Goal: Task Accomplishment & Management: Use online tool/utility

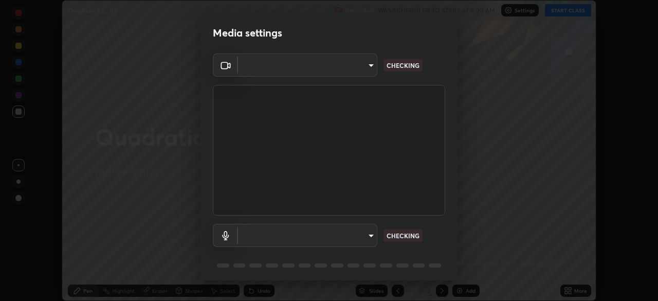
scroll to position [301, 658]
type input "6f19bd17bb1345d3381c364c08f732a45a1be43fbbd3e071611a8edbcb1d3ae0"
click at [363, 232] on body "Erase all Quadratic Eq._05 Recording WAS SCHEDULED TO START AT 8:00 AM Settings…" at bounding box center [329, 150] width 658 height 301
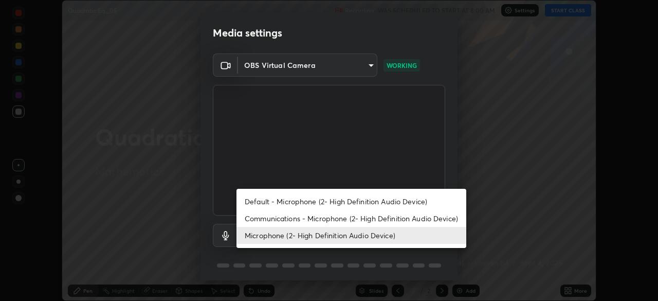
click at [338, 199] on li "Default - Microphone (2- High Definition Audio Device)" at bounding box center [351, 201] width 230 height 17
type input "default"
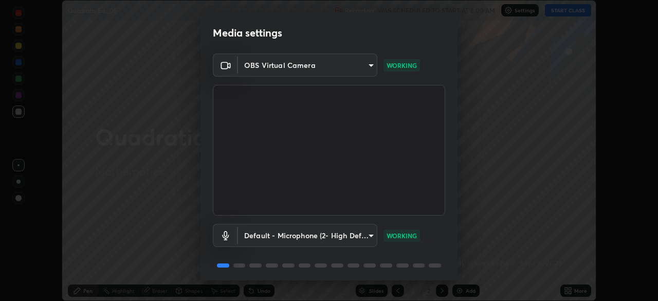
scroll to position [36, 0]
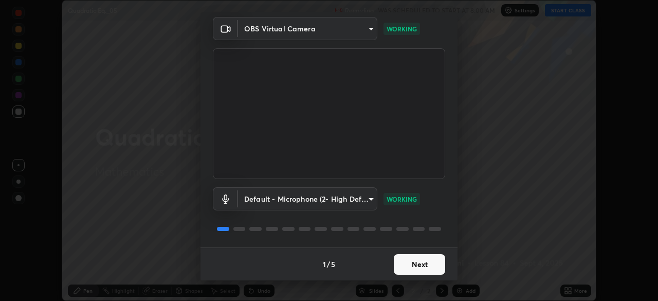
click at [421, 262] on button "Next" at bounding box center [419, 264] width 51 height 21
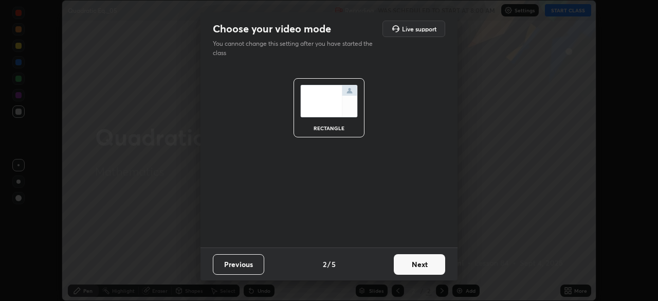
click at [425, 262] on button "Next" at bounding box center [419, 264] width 51 height 21
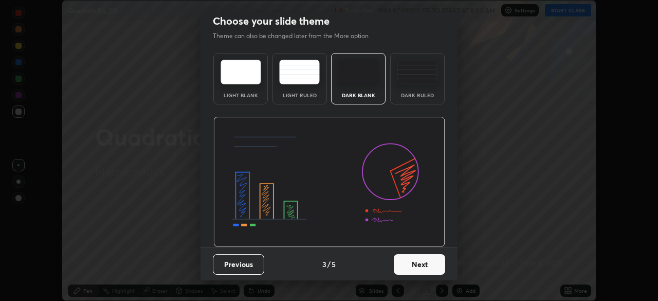
scroll to position [0, 0]
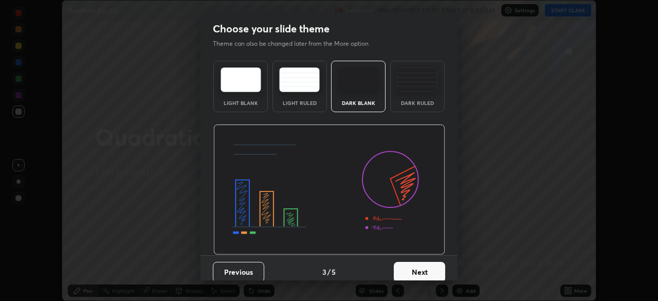
click at [425, 262] on button "Next" at bounding box center [419, 272] width 51 height 21
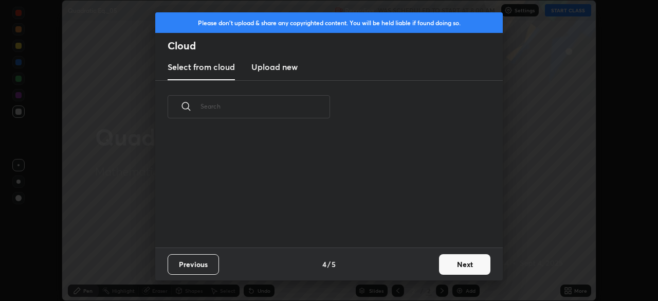
click at [453, 267] on button "Next" at bounding box center [464, 264] width 51 height 21
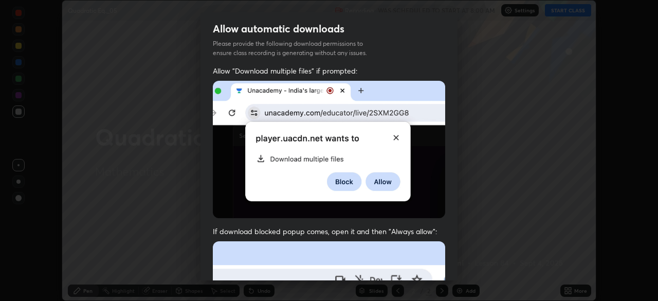
scroll to position [24, 0]
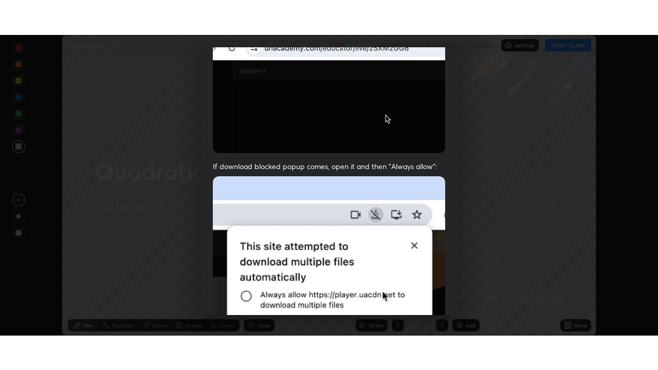
scroll to position [246, 0]
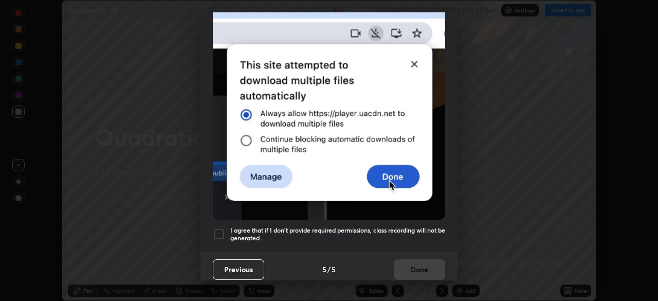
click at [217, 228] on div at bounding box center [219, 234] width 12 height 12
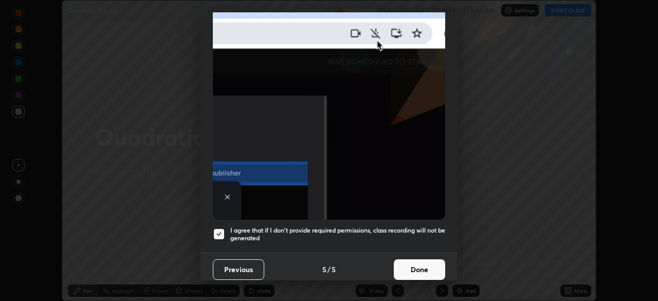
click at [420, 261] on button "Done" at bounding box center [419, 269] width 51 height 21
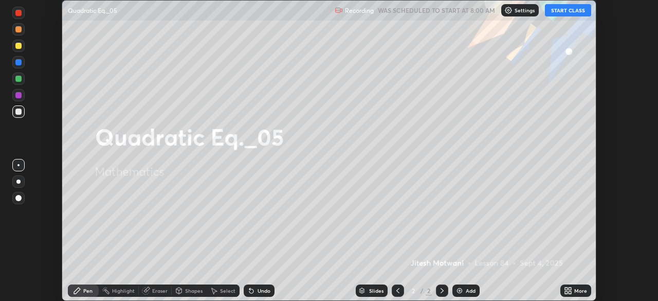
click at [573, 13] on button "START CLASS" at bounding box center [568, 10] width 46 height 12
click at [576, 288] on div "More" at bounding box center [580, 290] width 13 height 5
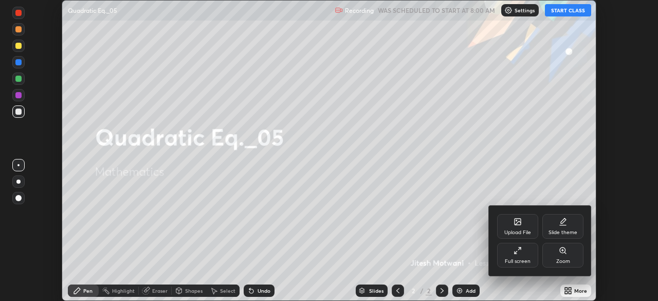
click at [516, 252] on icon at bounding box center [516, 252] width 3 height 3
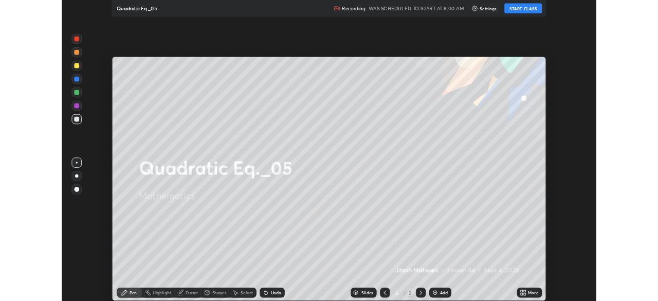
scroll to position [370, 658]
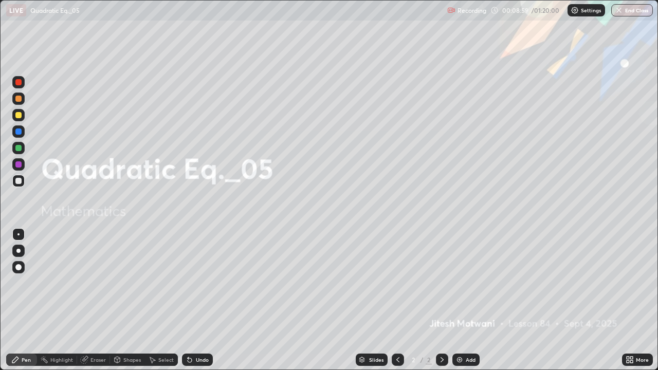
click at [468, 300] on div "Add" at bounding box center [471, 359] width 10 height 5
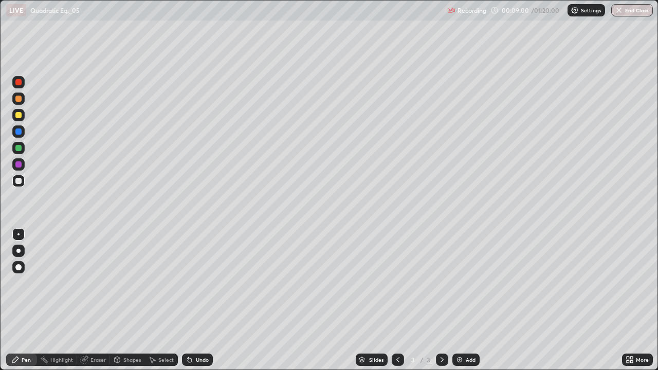
click at [24, 114] on div at bounding box center [18, 115] width 12 height 12
click at [204, 300] on div "Undo" at bounding box center [202, 359] width 13 height 5
click at [20, 184] on div at bounding box center [18, 181] width 6 height 6
click at [205, 300] on div "Undo" at bounding box center [202, 359] width 13 height 5
click at [203, 300] on div "Undo" at bounding box center [197, 360] width 31 height 12
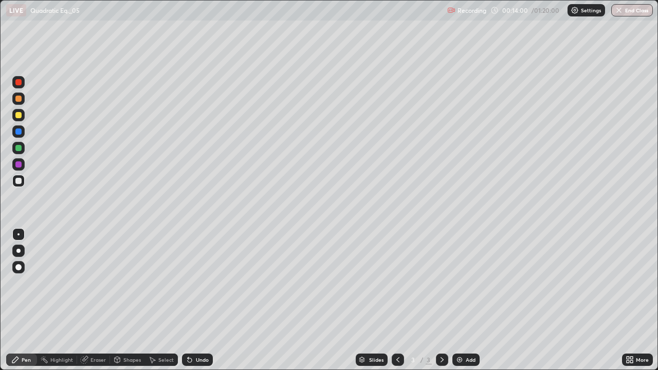
click at [202, 300] on div "Undo" at bounding box center [197, 360] width 31 height 12
click at [94, 300] on div "Eraser" at bounding box center [97, 359] width 15 height 5
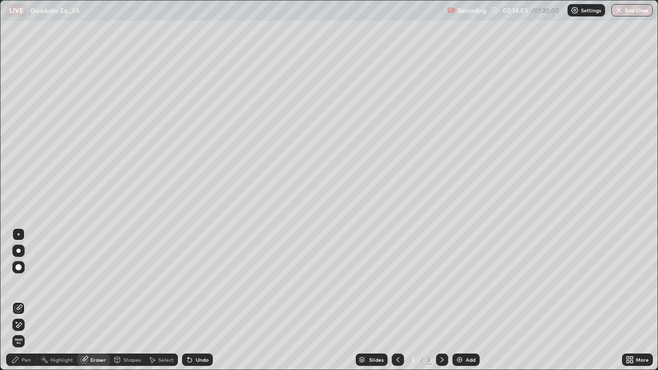
click at [129, 300] on div "Shapes" at bounding box center [131, 359] width 17 height 5
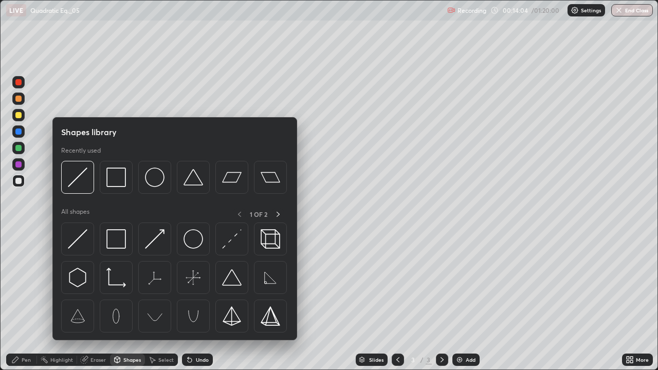
click at [93, 300] on div "Eraser" at bounding box center [97, 359] width 15 height 5
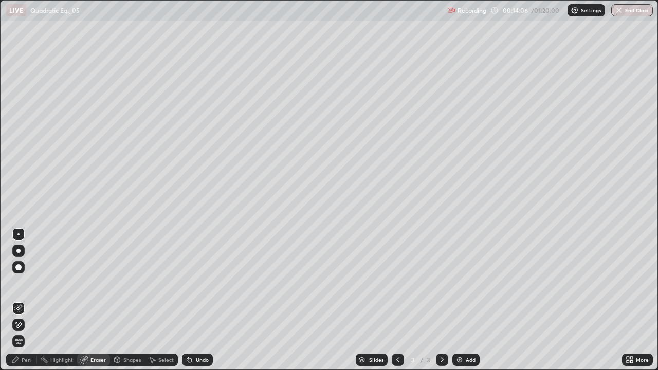
click at [157, 300] on div "Select" at bounding box center [161, 360] width 33 height 12
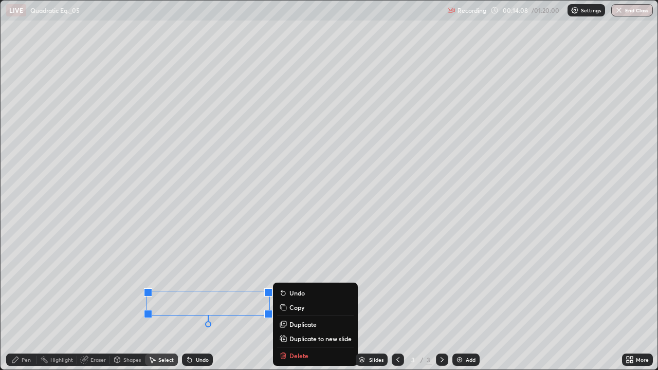
click at [297, 300] on div "Slides 3 / 3 Add" at bounding box center [417, 360] width 409 height 21
click at [291, 300] on div "Slides 3 / 3 Add" at bounding box center [417, 360] width 409 height 21
click at [224, 300] on div "0 ° Undo Copy Duplicate Duplicate to new slide Delete" at bounding box center [329, 185] width 657 height 369
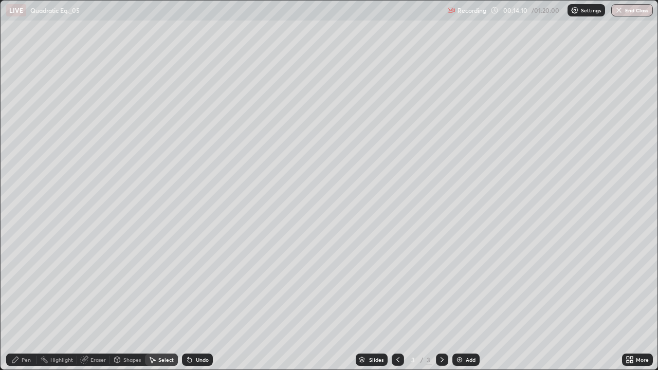
click at [97, 300] on div "Eraser" at bounding box center [97, 359] width 15 height 5
click at [20, 272] on div at bounding box center [18, 267] width 12 height 12
click at [21, 300] on div "Pen" at bounding box center [21, 360] width 31 height 12
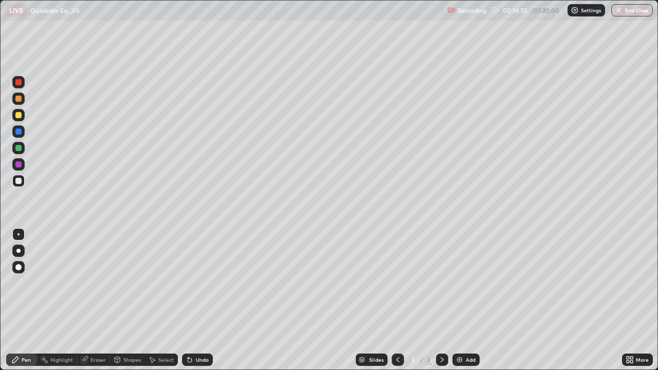
click at [192, 300] on icon at bounding box center [190, 360] width 8 height 8
click at [190, 300] on div "Undo" at bounding box center [197, 360] width 31 height 12
click at [200, 300] on div "Undo" at bounding box center [197, 360] width 31 height 12
click at [192, 300] on icon at bounding box center [190, 360] width 8 height 8
click at [189, 300] on icon at bounding box center [190, 360] width 4 height 4
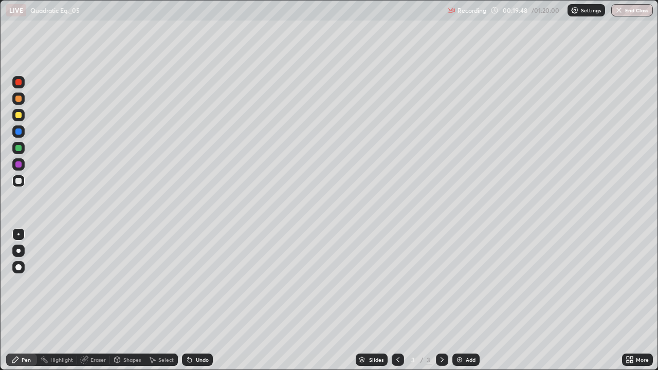
click at [19, 145] on div at bounding box center [18, 148] width 6 height 6
click at [20, 177] on div at bounding box center [18, 181] width 12 height 12
click at [15, 148] on div at bounding box center [18, 148] width 6 height 6
click at [14, 132] on div at bounding box center [18, 131] width 12 height 12
click at [18, 181] on div at bounding box center [18, 181] width 6 height 6
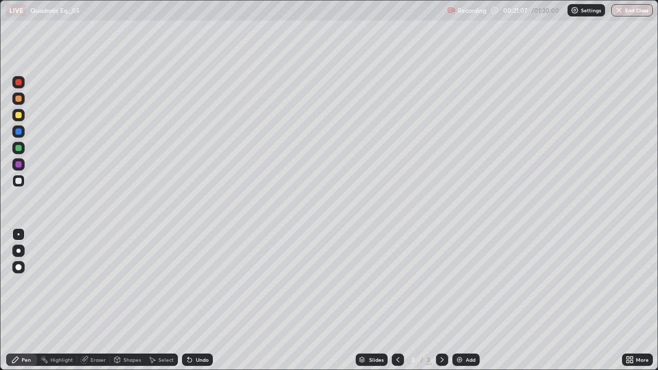
click at [471, 300] on div "Add" at bounding box center [471, 359] width 10 height 5
click at [17, 115] on div at bounding box center [18, 115] width 6 height 6
click at [22, 180] on div at bounding box center [18, 181] width 12 height 12
click at [397, 300] on icon at bounding box center [398, 360] width 8 height 8
click at [441, 300] on icon at bounding box center [442, 359] width 3 height 5
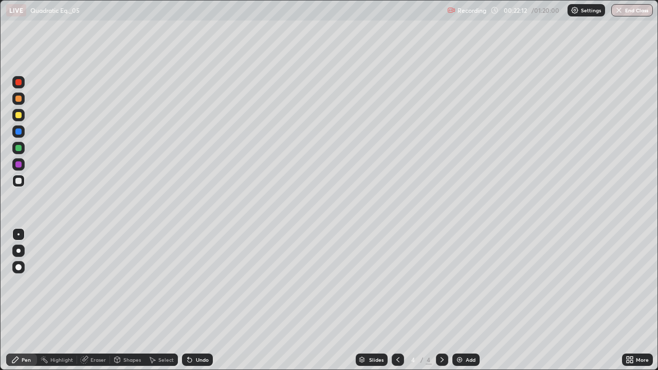
click at [392, 300] on div at bounding box center [398, 360] width 12 height 12
click at [442, 300] on icon at bounding box center [442, 360] width 8 height 8
click at [397, 300] on icon at bounding box center [398, 360] width 8 height 8
click at [440, 300] on icon at bounding box center [442, 360] width 8 height 8
click at [19, 137] on div at bounding box center [18, 131] width 12 height 12
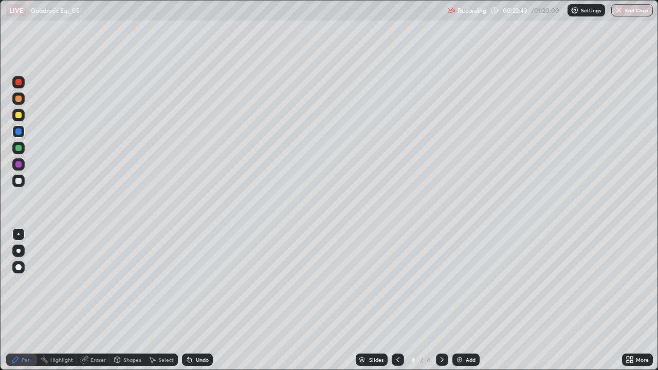
click at [18, 181] on div at bounding box center [18, 181] width 6 height 6
click at [396, 300] on icon at bounding box center [398, 360] width 8 height 8
click at [442, 300] on icon at bounding box center [442, 360] width 8 height 8
click at [397, 300] on icon at bounding box center [398, 360] width 8 height 8
click at [441, 300] on icon at bounding box center [442, 359] width 3 height 5
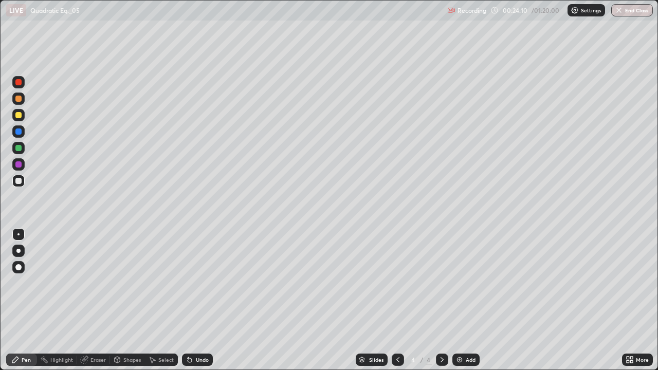
click at [396, 300] on icon at bounding box center [398, 360] width 8 height 8
click at [441, 300] on icon at bounding box center [442, 360] width 8 height 8
click at [21, 116] on div at bounding box center [18, 115] width 6 height 6
click at [466, 300] on div "Add" at bounding box center [471, 359] width 10 height 5
click at [19, 181] on div at bounding box center [18, 181] width 6 height 6
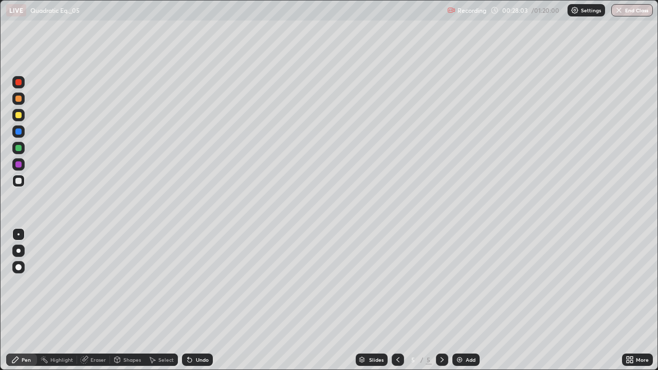
click at [197, 300] on div "Undo" at bounding box center [202, 359] width 13 height 5
click at [90, 300] on div "Eraser" at bounding box center [97, 359] width 15 height 5
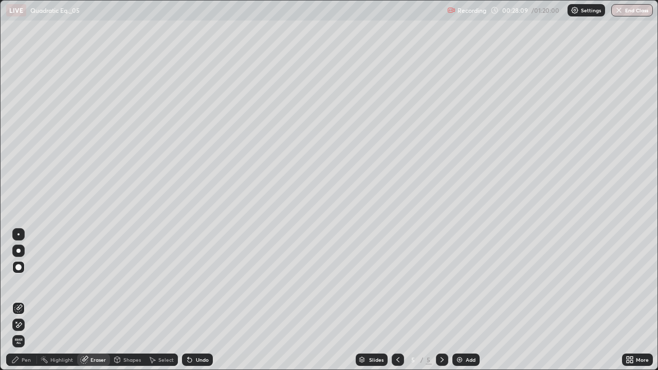
click at [25, 300] on div "Pen" at bounding box center [26, 359] width 9 height 5
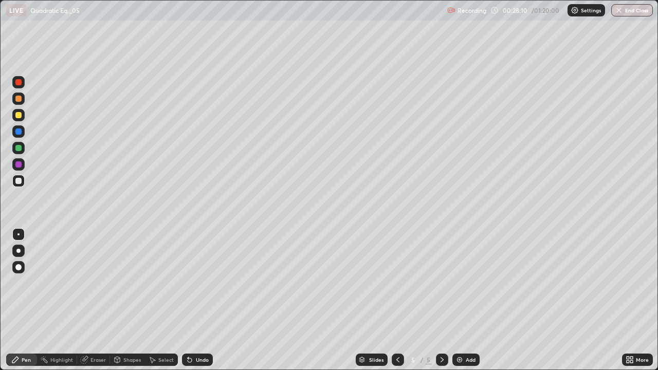
click at [16, 115] on div at bounding box center [18, 115] width 6 height 6
click at [19, 178] on div at bounding box center [18, 181] width 6 height 6
click at [18, 147] on div at bounding box center [18, 148] width 6 height 6
click at [20, 182] on div at bounding box center [18, 181] width 6 height 6
click at [17, 148] on div at bounding box center [18, 148] width 6 height 6
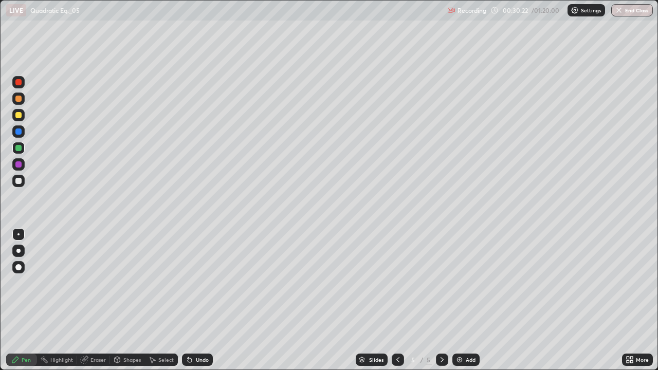
click at [18, 181] on div at bounding box center [18, 181] width 6 height 6
click at [203, 300] on div "Undo" at bounding box center [202, 359] width 13 height 5
click at [23, 134] on div at bounding box center [18, 131] width 12 height 12
click at [19, 148] on div at bounding box center [18, 148] width 6 height 6
click at [466, 300] on div "Add" at bounding box center [471, 359] width 10 height 5
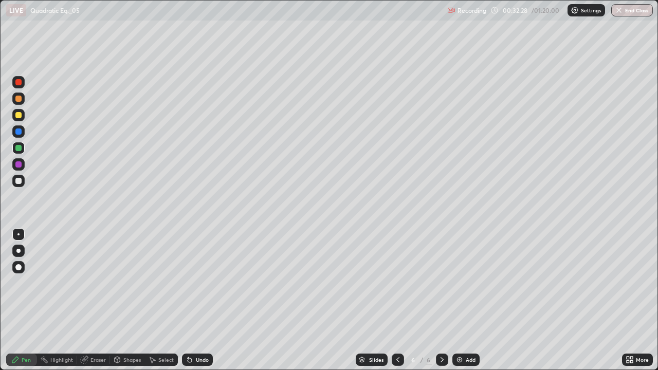
click at [392, 300] on div at bounding box center [398, 360] width 12 height 12
click at [436, 300] on div at bounding box center [442, 360] width 12 height 12
click at [466, 300] on div "Add" at bounding box center [471, 359] width 10 height 5
click at [22, 115] on div at bounding box center [18, 115] width 12 height 12
click at [196, 300] on div "Undo" at bounding box center [202, 359] width 13 height 5
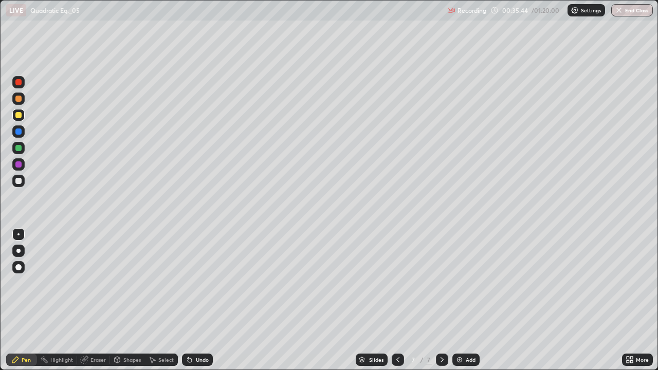
click at [196, 300] on div "Undo" at bounding box center [202, 359] width 13 height 5
click at [199, 300] on div "Undo" at bounding box center [197, 360] width 31 height 12
click at [15, 181] on div at bounding box center [18, 181] width 6 height 6
click at [192, 300] on div "Undo" at bounding box center [197, 360] width 31 height 12
click at [196, 300] on div "Undo" at bounding box center [202, 359] width 13 height 5
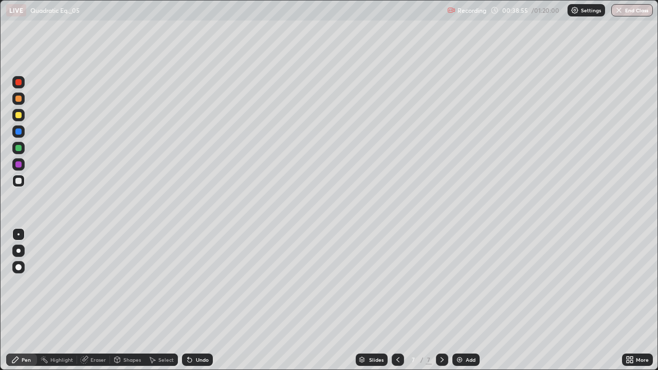
click at [197, 300] on div "Undo" at bounding box center [202, 359] width 13 height 5
click at [198, 300] on div "Undo" at bounding box center [202, 359] width 13 height 5
click at [195, 300] on div "Undo" at bounding box center [197, 360] width 31 height 12
click at [196, 300] on div "Undo" at bounding box center [197, 360] width 31 height 12
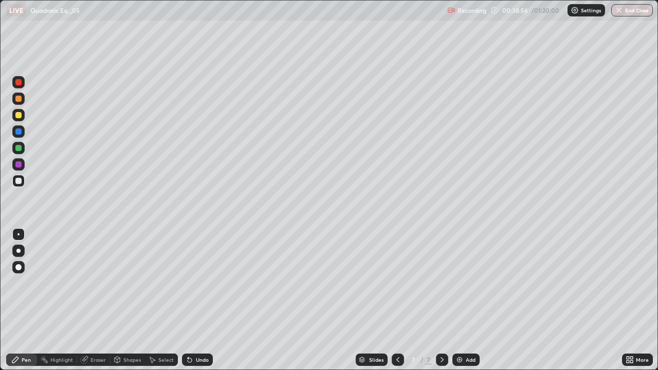
click at [198, 300] on div "Undo" at bounding box center [202, 359] width 13 height 5
click at [397, 300] on icon at bounding box center [398, 360] width 8 height 8
click at [441, 300] on icon at bounding box center [442, 360] width 8 height 8
click at [438, 300] on icon at bounding box center [442, 360] width 8 height 8
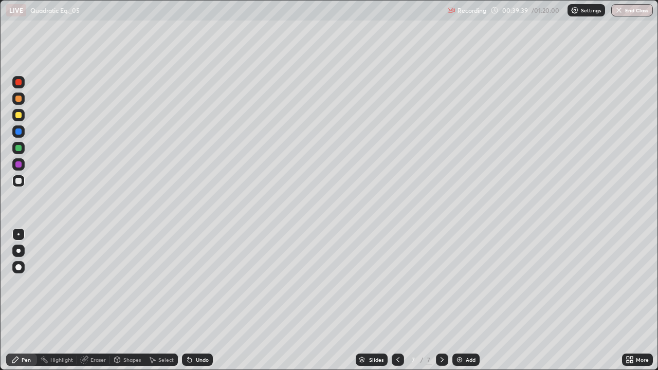
click at [20, 131] on div at bounding box center [18, 132] width 6 height 6
click at [19, 179] on div at bounding box center [18, 181] width 6 height 6
click at [200, 300] on div "Undo" at bounding box center [202, 359] width 13 height 5
click at [18, 149] on div at bounding box center [18, 148] width 6 height 6
click at [20, 180] on div at bounding box center [18, 181] width 6 height 6
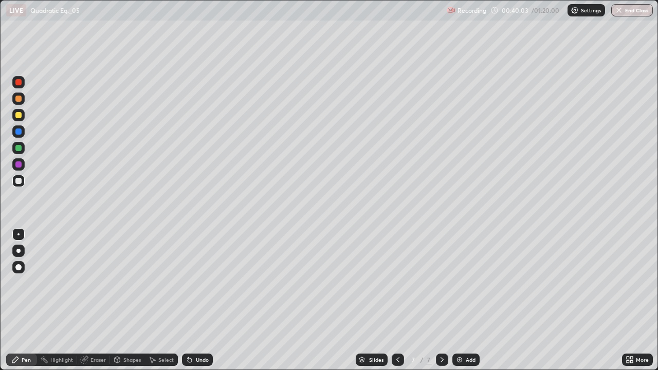
click at [199, 300] on div "Undo" at bounding box center [202, 359] width 13 height 5
click at [198, 300] on div "Undo" at bounding box center [202, 359] width 13 height 5
click at [200, 300] on div "Undo" at bounding box center [197, 360] width 31 height 12
click at [201, 300] on div "Undo" at bounding box center [202, 359] width 13 height 5
click at [200, 300] on div "Undo" at bounding box center [202, 359] width 13 height 5
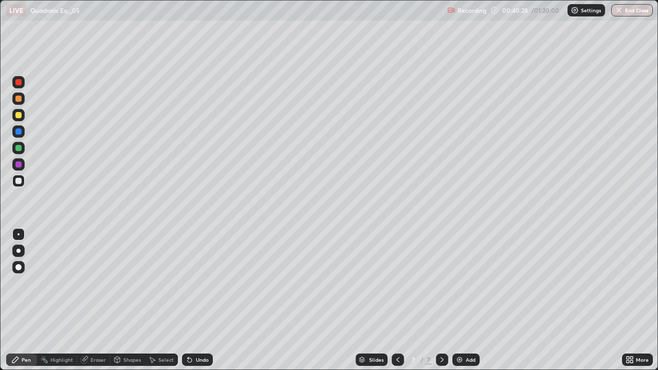
click at [16, 115] on div at bounding box center [18, 115] width 6 height 6
click at [20, 130] on div at bounding box center [18, 132] width 6 height 6
click at [23, 84] on div at bounding box center [18, 82] width 12 height 12
click at [13, 184] on div at bounding box center [18, 181] width 12 height 12
click at [19, 115] on div at bounding box center [18, 115] width 6 height 6
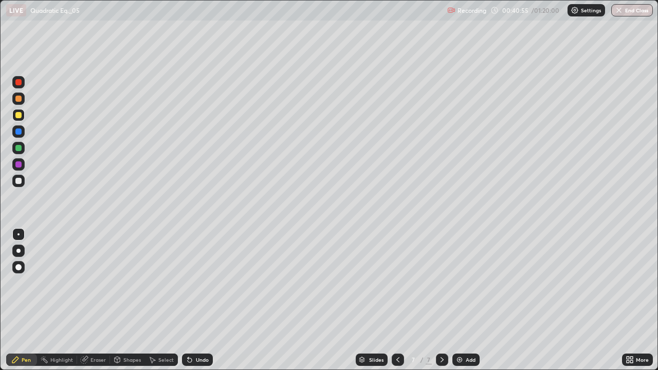
click at [19, 149] on div at bounding box center [18, 148] width 6 height 6
click at [17, 163] on div at bounding box center [18, 164] width 6 height 6
click at [464, 300] on div "Add" at bounding box center [465, 360] width 27 height 12
click at [19, 182] on div at bounding box center [18, 181] width 6 height 6
click at [199, 300] on div "Undo" at bounding box center [202, 359] width 13 height 5
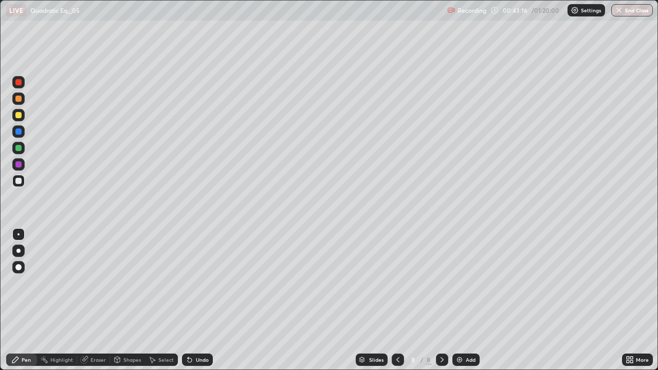
click at [196, 300] on div "Undo" at bounding box center [197, 360] width 31 height 12
click at [18, 151] on div at bounding box center [18, 148] width 6 height 6
click at [22, 182] on div at bounding box center [18, 181] width 12 height 12
click at [21, 147] on div at bounding box center [18, 148] width 6 height 6
click at [17, 180] on div at bounding box center [18, 181] width 6 height 6
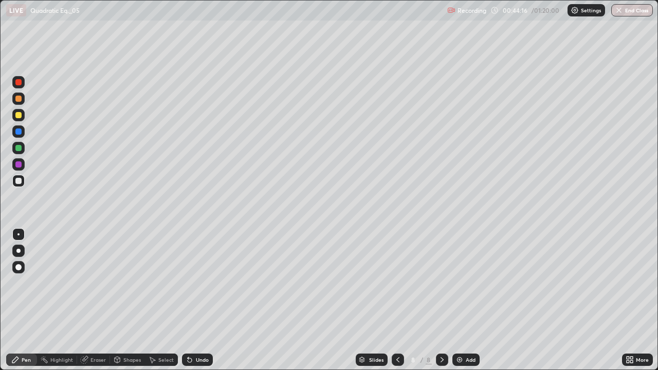
click at [394, 300] on icon at bounding box center [398, 360] width 8 height 8
click at [21, 150] on div at bounding box center [18, 148] width 6 height 6
click at [441, 300] on icon at bounding box center [442, 360] width 8 height 8
click at [396, 300] on icon at bounding box center [398, 360] width 8 height 8
click at [438, 300] on icon at bounding box center [442, 360] width 8 height 8
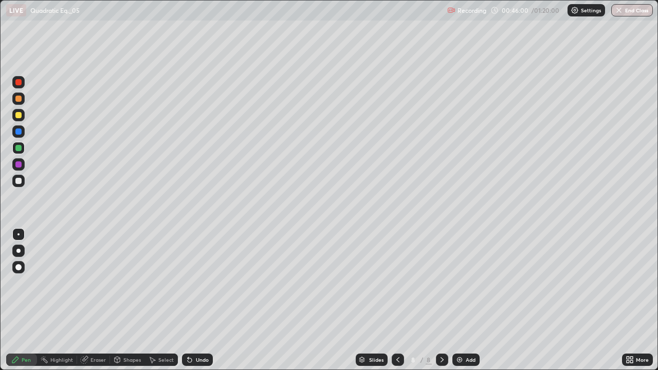
click at [392, 300] on div at bounding box center [398, 360] width 12 height 12
click at [436, 300] on div at bounding box center [442, 360] width 12 height 21
click at [18, 113] on div at bounding box center [18, 115] width 6 height 6
click at [473, 300] on div "Add" at bounding box center [465, 360] width 27 height 12
click at [19, 185] on div at bounding box center [18, 181] width 12 height 12
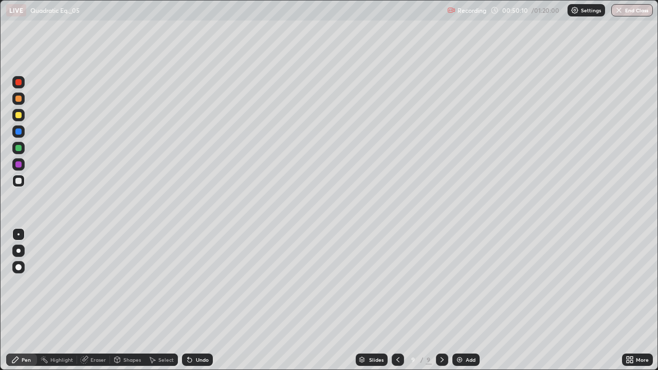
click at [17, 150] on div at bounding box center [18, 148] width 6 height 6
click at [18, 183] on div at bounding box center [18, 181] width 6 height 6
click at [15, 146] on div at bounding box center [18, 148] width 12 height 12
click at [21, 132] on div at bounding box center [18, 132] width 6 height 6
click at [17, 183] on div at bounding box center [18, 181] width 6 height 6
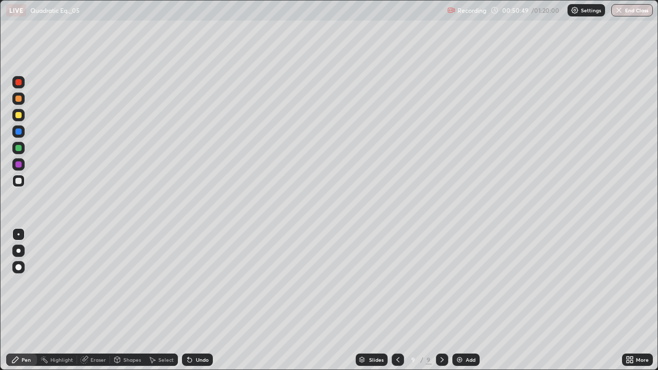
click at [17, 151] on div at bounding box center [18, 148] width 6 height 6
click at [19, 180] on div at bounding box center [18, 181] width 6 height 6
click at [19, 99] on div at bounding box center [18, 99] width 6 height 6
click at [18, 117] on div at bounding box center [18, 115] width 6 height 6
click at [16, 136] on div at bounding box center [18, 131] width 12 height 12
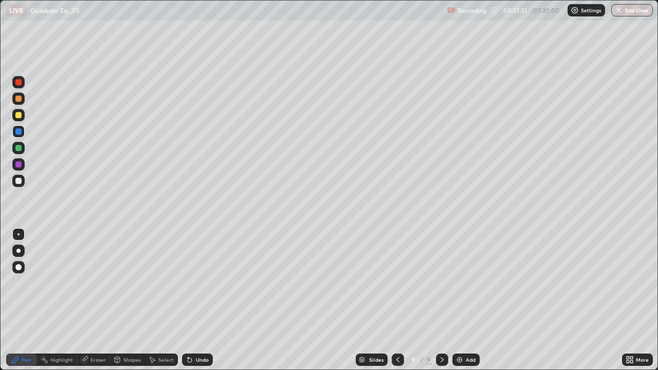
click at [22, 181] on div at bounding box center [18, 181] width 12 height 12
click at [198, 300] on div "Undo" at bounding box center [202, 359] width 13 height 5
click at [193, 300] on div "Undo" at bounding box center [197, 360] width 31 height 12
click at [18, 149] on div at bounding box center [18, 148] width 6 height 6
click at [15, 116] on div at bounding box center [18, 115] width 6 height 6
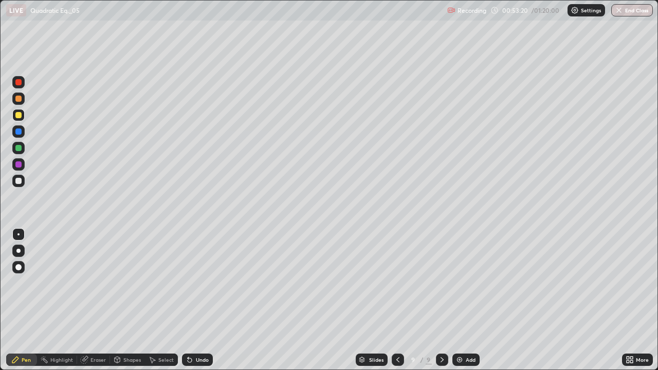
click at [476, 300] on div "Add" at bounding box center [465, 360] width 27 height 12
click at [200, 300] on div "Undo" at bounding box center [202, 359] width 13 height 5
click at [204, 300] on div "Undo" at bounding box center [197, 360] width 31 height 12
click at [19, 184] on div at bounding box center [18, 181] width 6 height 6
click at [201, 300] on div "Undo" at bounding box center [202, 359] width 13 height 5
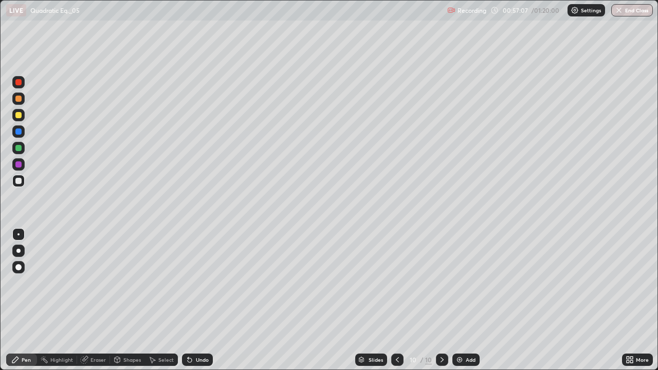
click at [205, 300] on div "Undo" at bounding box center [197, 360] width 31 height 12
click at [18, 152] on div at bounding box center [18, 148] width 12 height 12
click at [188, 300] on icon at bounding box center [190, 360] width 4 height 4
click at [17, 132] on div at bounding box center [18, 132] width 6 height 6
click at [196, 300] on div "Undo" at bounding box center [197, 360] width 31 height 12
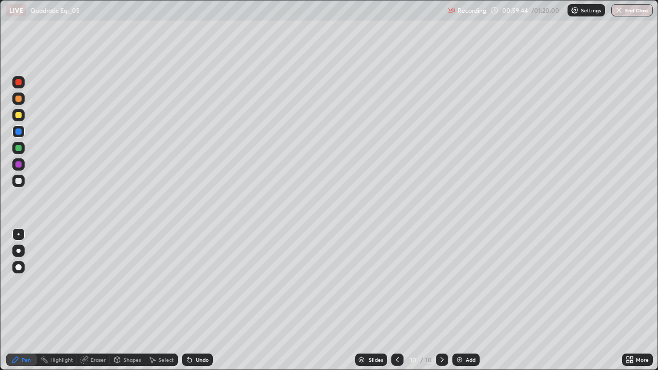
click at [195, 300] on div "Undo" at bounding box center [197, 360] width 31 height 12
click at [20, 176] on div at bounding box center [18, 181] width 12 height 12
click at [198, 300] on div "Undo" at bounding box center [202, 359] width 13 height 5
click at [196, 300] on div "Undo" at bounding box center [197, 360] width 31 height 12
click at [196, 300] on div "Undo" at bounding box center [202, 359] width 13 height 5
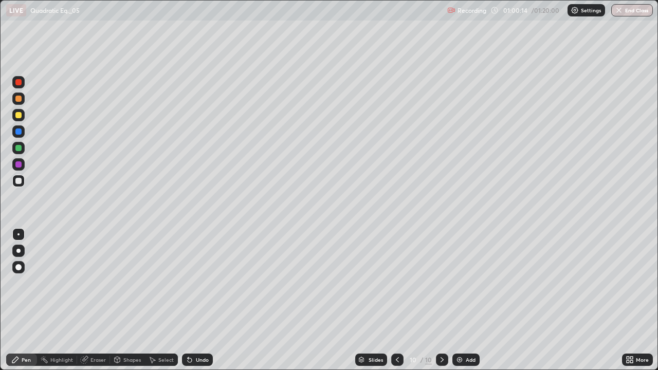
click at [196, 300] on div "Undo" at bounding box center [202, 359] width 13 height 5
click at [194, 300] on div "Undo" at bounding box center [197, 360] width 31 height 12
click at [102, 300] on div "Eraser" at bounding box center [93, 360] width 33 height 12
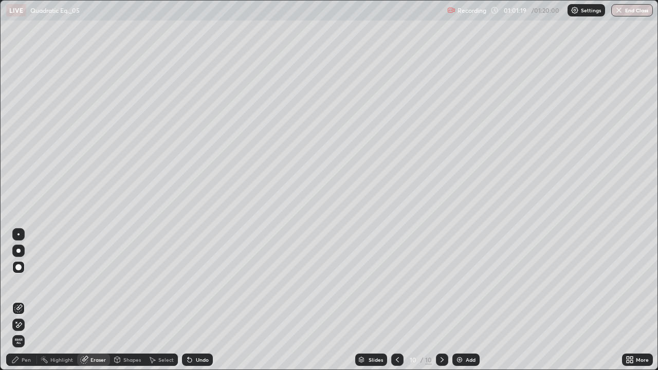
click at [15, 229] on div at bounding box center [18, 234] width 12 height 12
click at [19, 300] on icon at bounding box center [15, 360] width 8 height 8
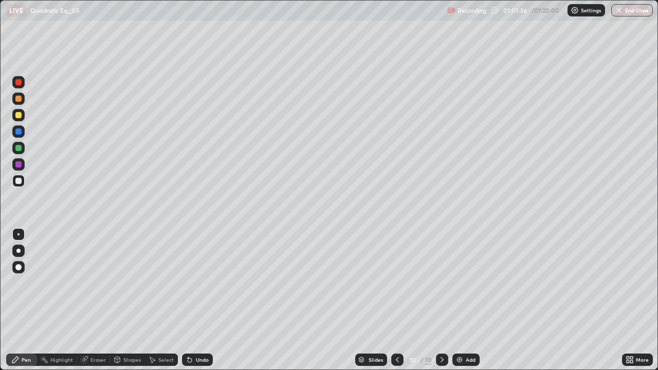
click at [24, 300] on div "Pen" at bounding box center [26, 359] width 9 height 5
click at [19, 148] on div at bounding box center [18, 148] width 6 height 6
click at [197, 300] on div "Undo" at bounding box center [197, 360] width 31 height 12
click at [17, 130] on div at bounding box center [18, 132] width 6 height 6
click at [20, 114] on div at bounding box center [18, 115] width 6 height 6
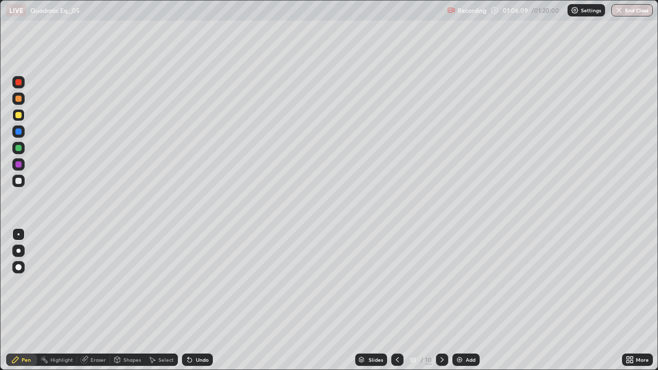
click at [629, 13] on button "End Class" at bounding box center [632, 10] width 42 height 12
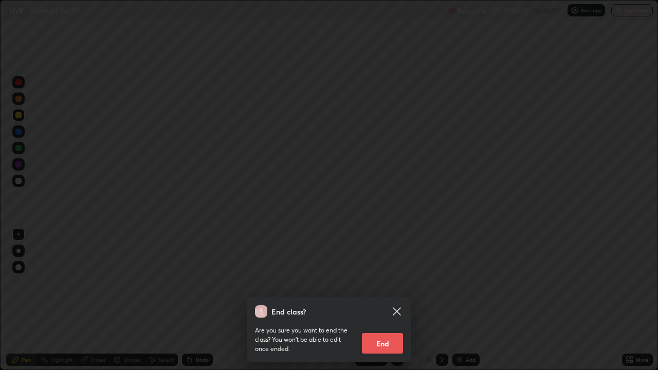
click at [316, 180] on div "End class? Are you sure you want to end the class? You won’t be able to edit on…" at bounding box center [329, 185] width 658 height 370
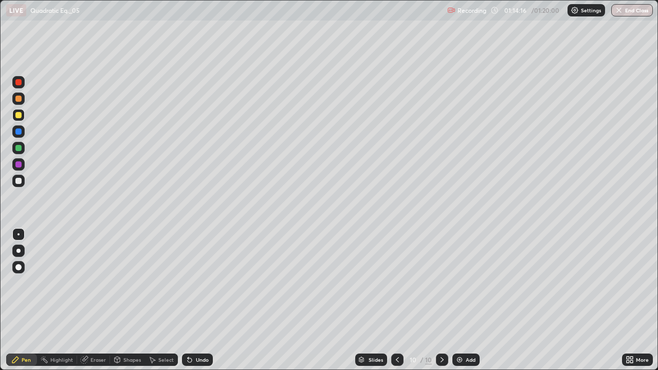
click at [625, 14] on button "End Class" at bounding box center [632, 10] width 42 height 12
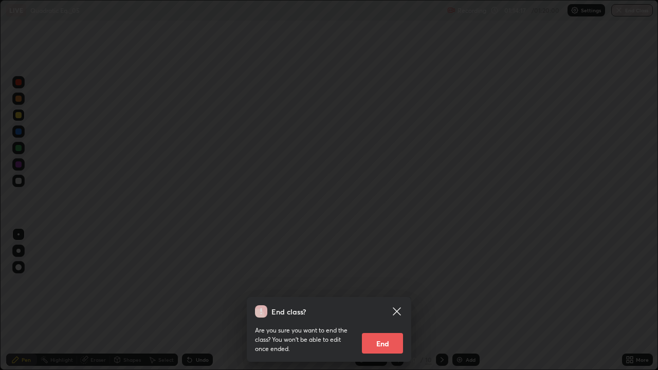
click at [384, 300] on button "End" at bounding box center [382, 343] width 41 height 21
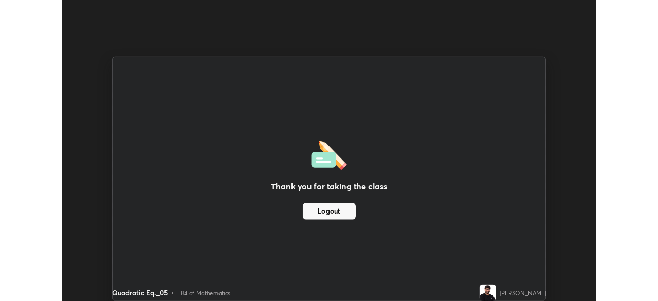
scroll to position [51106, 50749]
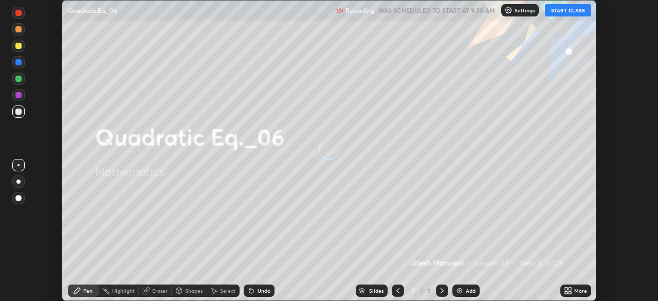
scroll to position [301, 658]
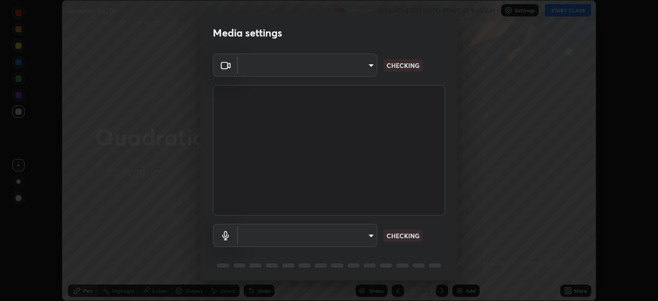
type input "6f19bd17bb1345d3381c364c08f732a45a1be43fbbd3e071611a8edbcb1d3ae0"
click at [370, 234] on body "Erase all Quadratic Eq._06 Recording WAS SCHEDULED TO START AT 9:30 AM Settings…" at bounding box center [329, 150] width 658 height 301
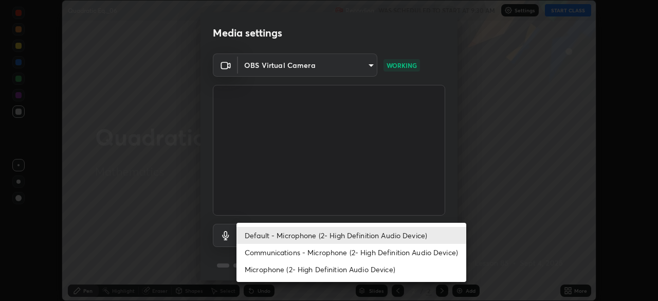
click at [335, 270] on li "Microphone (2- High Definition Audio Device)" at bounding box center [351, 269] width 230 height 17
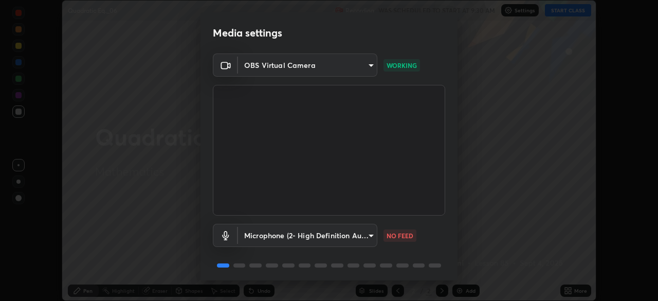
click at [330, 234] on body "Erase all Quadratic Eq._06 Recording WAS SCHEDULED TO START AT 9:30 AM Settings…" at bounding box center [329, 150] width 658 height 301
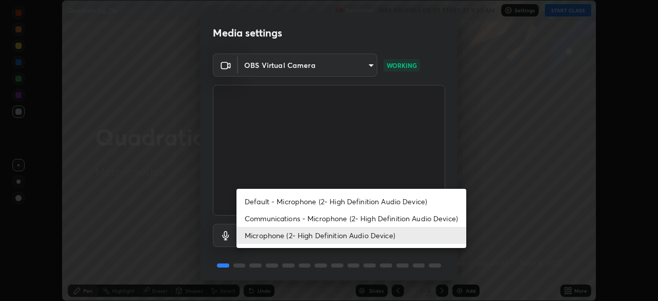
click at [333, 200] on li "Default - Microphone (2- High Definition Audio Device)" at bounding box center [351, 201] width 230 height 17
type input "default"
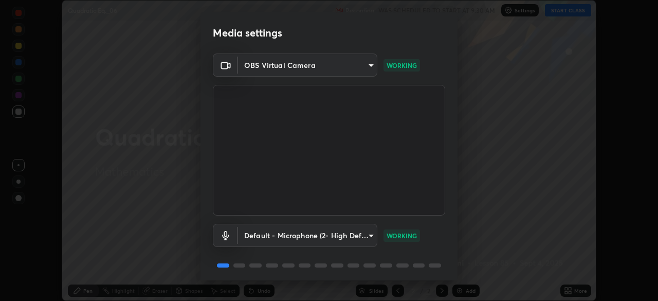
scroll to position [36, 0]
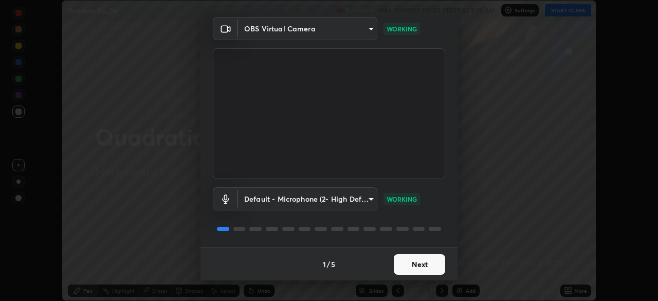
click at [428, 263] on button "Next" at bounding box center [419, 264] width 51 height 21
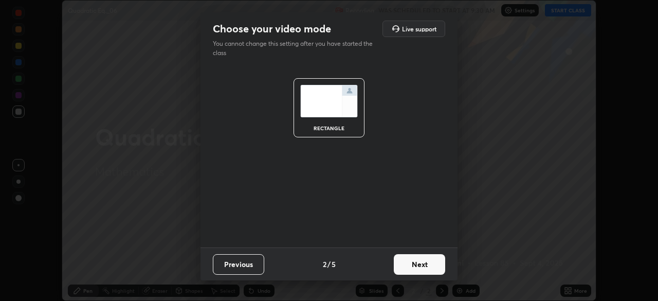
scroll to position [0, 0]
click at [432, 264] on button "Next" at bounding box center [419, 264] width 51 height 21
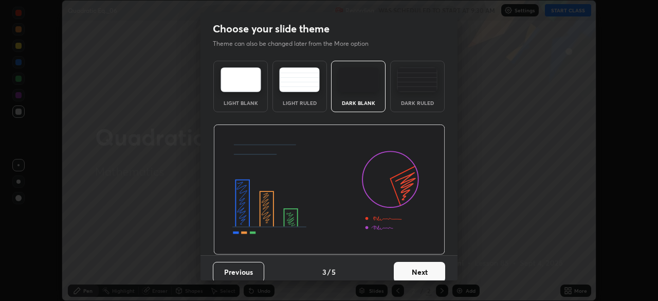
click at [431, 264] on button "Next" at bounding box center [419, 272] width 51 height 21
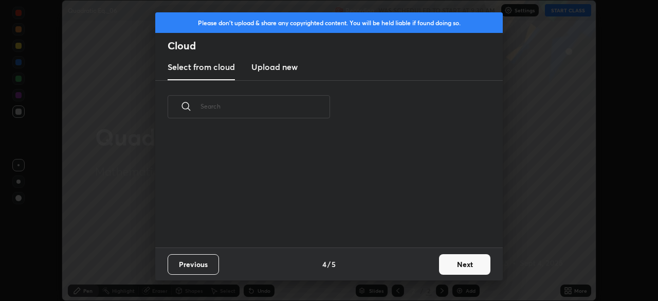
click at [466, 265] on button "Next" at bounding box center [464, 264] width 51 height 21
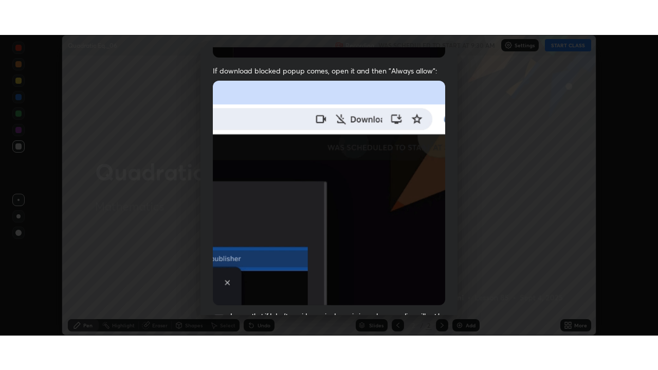
scroll to position [246, 0]
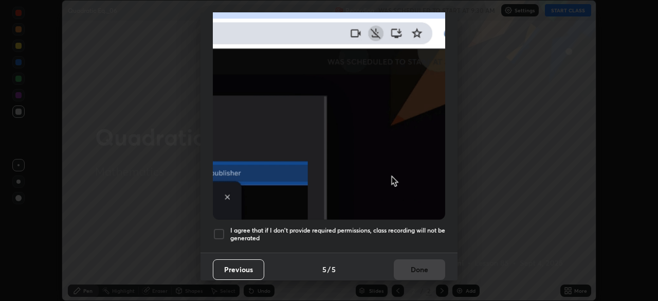
click at [222, 232] on div at bounding box center [219, 234] width 12 height 12
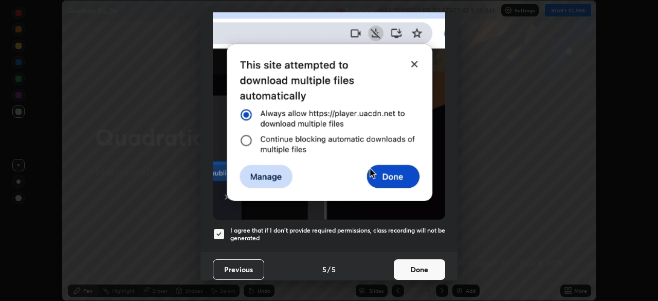
click at [425, 264] on button "Done" at bounding box center [419, 269] width 51 height 21
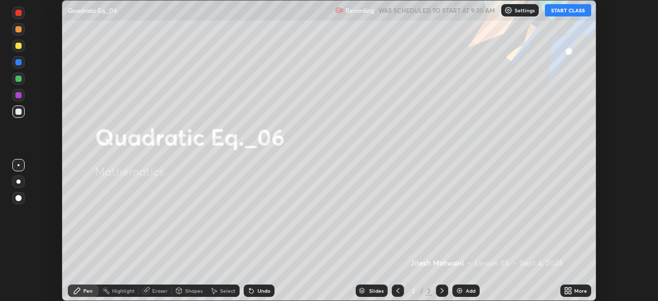
click at [572, 9] on button "START CLASS" at bounding box center [568, 10] width 46 height 12
click at [576, 286] on div "More" at bounding box center [575, 290] width 31 height 12
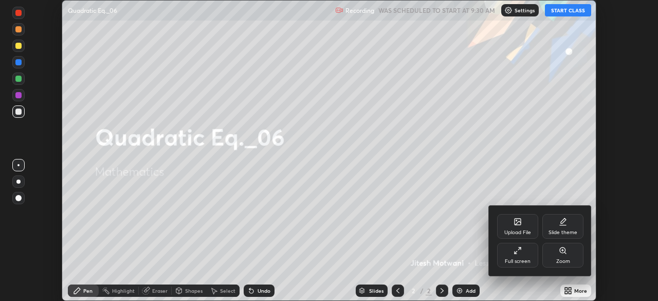
click at [516, 253] on icon at bounding box center [516, 252] width 2 height 2
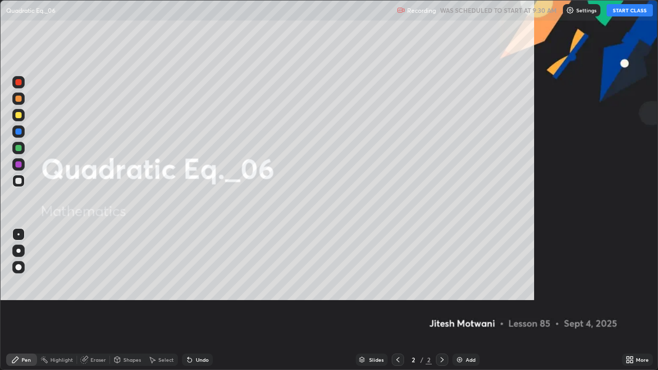
scroll to position [370, 658]
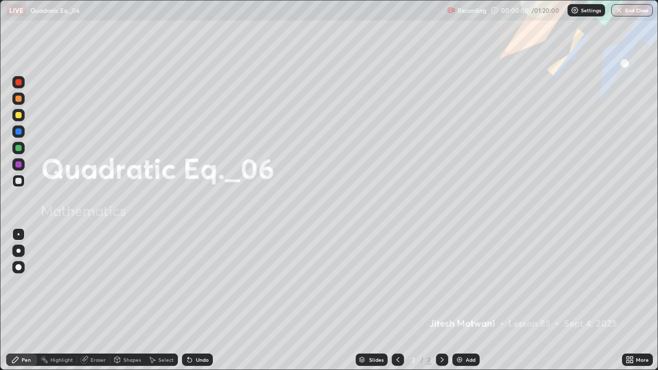
click at [469, 300] on div "Add" at bounding box center [471, 359] width 10 height 5
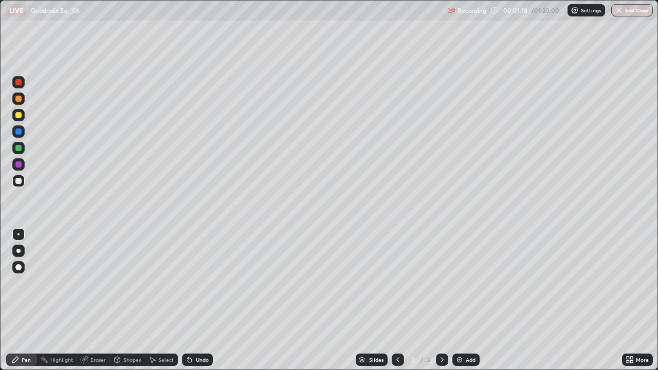
click at [19, 118] on div at bounding box center [18, 115] width 6 height 6
click at [20, 180] on div at bounding box center [18, 181] width 6 height 6
click at [204, 300] on div "Undo" at bounding box center [202, 359] width 13 height 5
click at [199, 300] on div "Undo" at bounding box center [197, 360] width 31 height 12
click at [198, 300] on div "Undo" at bounding box center [197, 360] width 31 height 12
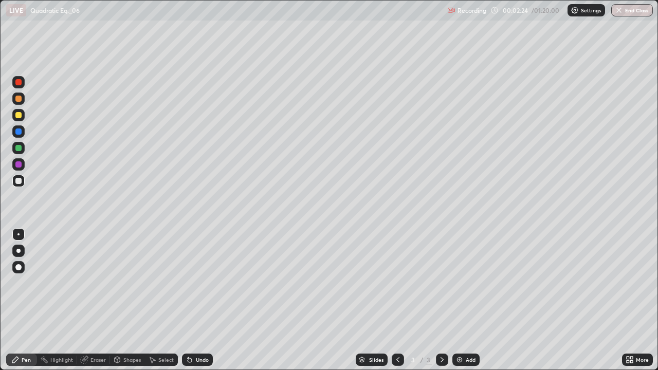
click at [201, 300] on div "Undo" at bounding box center [197, 360] width 31 height 12
click at [92, 300] on div "Eraser" at bounding box center [97, 359] width 15 height 5
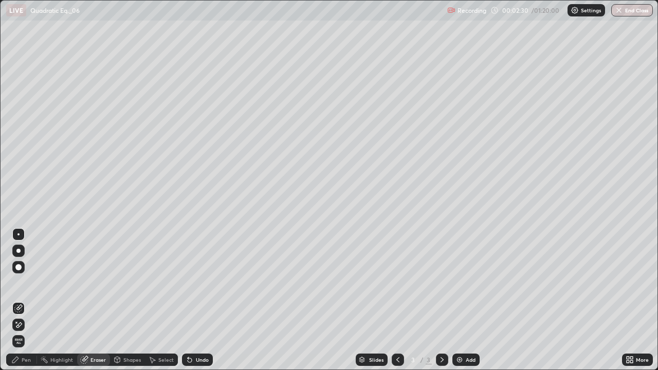
click at [26, 300] on div "Pen" at bounding box center [26, 359] width 9 height 5
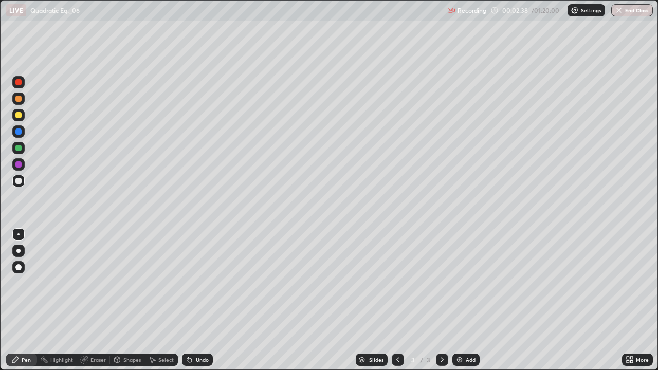
click at [95, 300] on div "Eraser" at bounding box center [97, 359] width 15 height 5
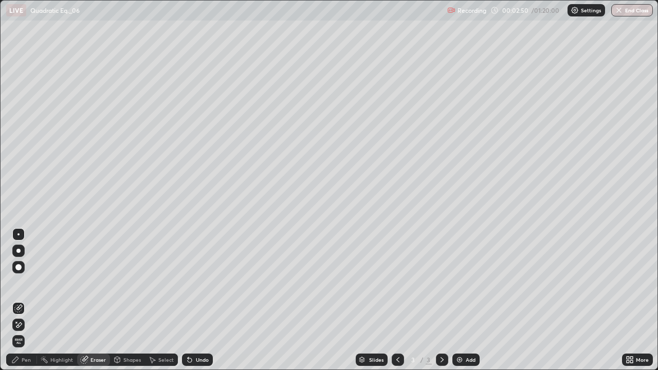
click at [19, 300] on icon at bounding box center [15, 360] width 8 height 8
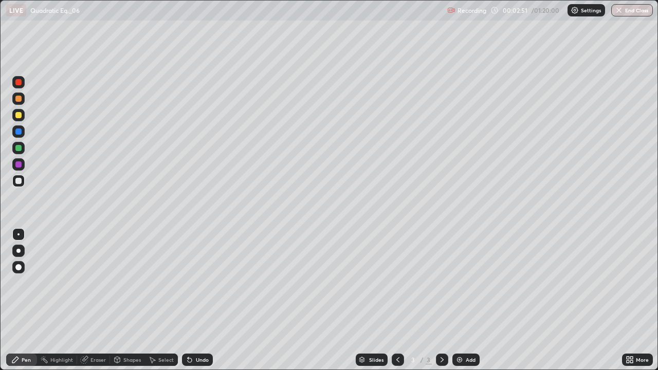
click at [20, 134] on div at bounding box center [18, 132] width 6 height 6
click at [20, 150] on div at bounding box center [18, 148] width 6 height 6
click at [19, 181] on div at bounding box center [18, 181] width 6 height 6
click at [203, 300] on div "Undo" at bounding box center [202, 359] width 13 height 5
click at [199, 300] on div "Undo" at bounding box center [195, 360] width 35 height 21
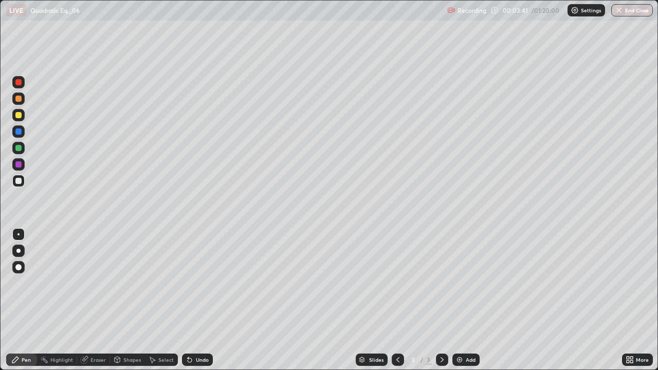
click at [197, 300] on div "Undo" at bounding box center [197, 360] width 31 height 12
click at [196, 300] on div "Undo" at bounding box center [202, 359] width 13 height 5
click at [18, 149] on div at bounding box center [18, 148] width 6 height 6
click at [19, 119] on div at bounding box center [18, 115] width 12 height 12
click at [469, 300] on div "Add" at bounding box center [471, 359] width 10 height 5
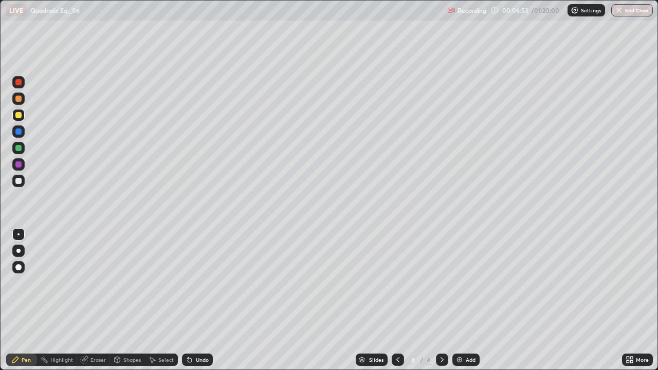
click at [20, 178] on div at bounding box center [18, 181] width 6 height 6
click at [192, 300] on icon at bounding box center [190, 360] width 8 height 8
click at [193, 300] on div "Undo" at bounding box center [197, 360] width 31 height 12
click at [17, 116] on div at bounding box center [18, 115] width 6 height 6
click at [21, 184] on div at bounding box center [18, 181] width 12 height 12
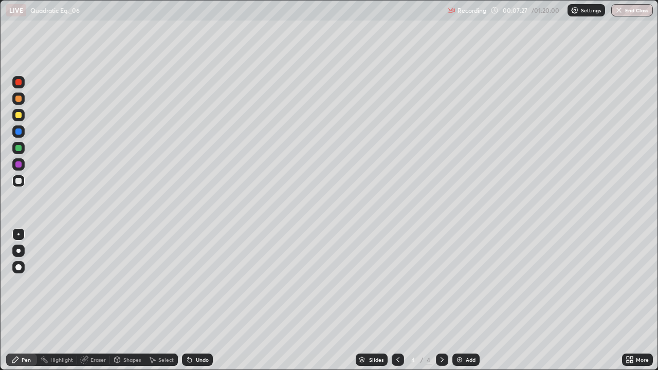
click at [15, 131] on div at bounding box center [18, 132] width 6 height 6
click at [15, 148] on div at bounding box center [18, 148] width 6 height 6
click at [19, 132] on div at bounding box center [18, 132] width 6 height 6
click at [17, 164] on div at bounding box center [18, 164] width 6 height 6
click at [19, 181] on div at bounding box center [18, 181] width 6 height 6
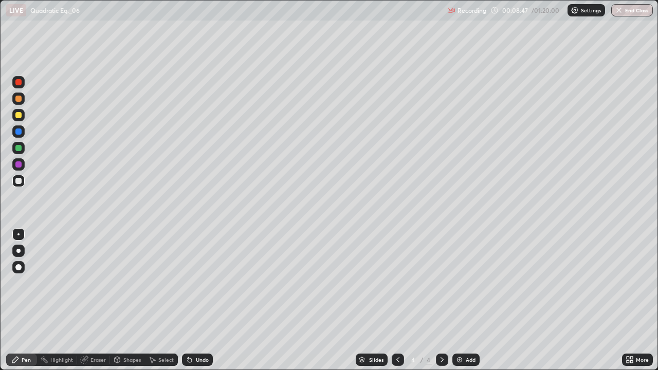
click at [22, 132] on div at bounding box center [18, 131] width 12 height 12
click at [17, 182] on div at bounding box center [18, 181] width 6 height 6
click at [199, 300] on div "Undo" at bounding box center [202, 359] width 13 height 5
click at [200, 300] on div "Undo" at bounding box center [202, 359] width 13 height 5
click at [100, 300] on div "Eraser" at bounding box center [97, 359] width 15 height 5
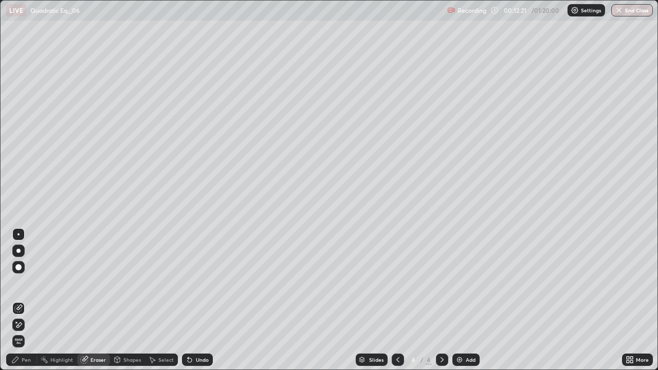
click at [27, 300] on div "Pen" at bounding box center [26, 359] width 9 height 5
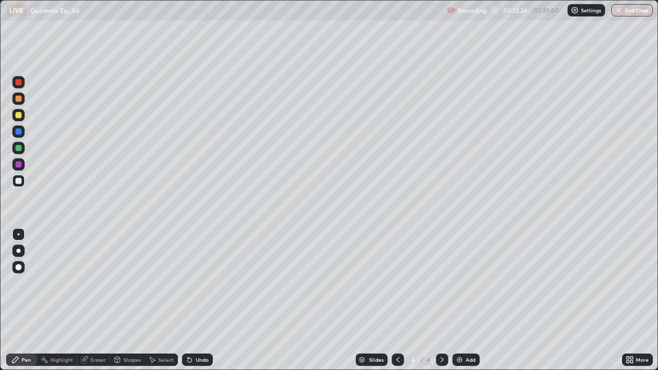
click at [469, 300] on div "Add" at bounding box center [471, 359] width 10 height 5
click at [15, 112] on div at bounding box center [18, 115] width 12 height 12
click at [203, 300] on div "Undo" at bounding box center [197, 360] width 31 height 12
click at [16, 181] on div at bounding box center [18, 181] width 6 height 6
click at [19, 147] on div at bounding box center [18, 148] width 6 height 6
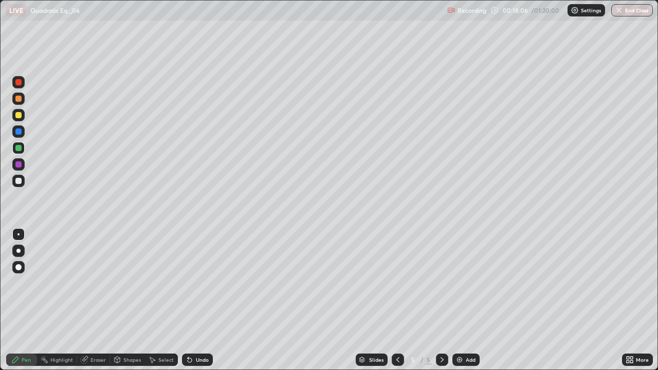
click at [126, 300] on div "Shapes" at bounding box center [131, 359] width 17 height 5
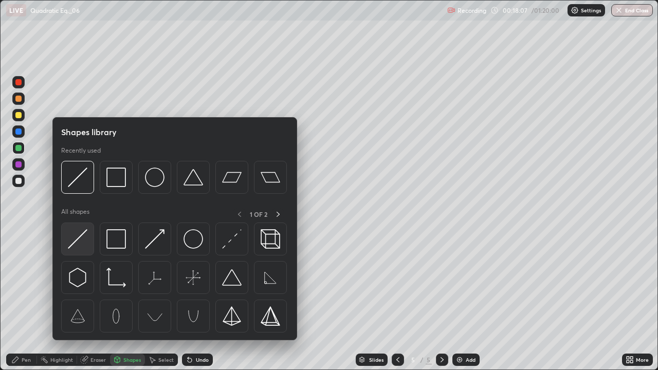
click at [78, 248] on img at bounding box center [78, 239] width 20 height 20
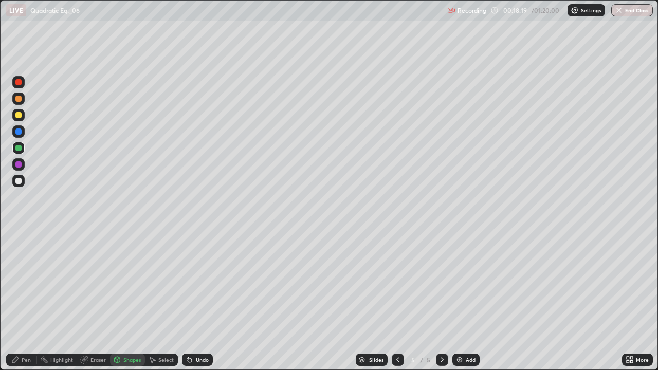
click at [17, 115] on div at bounding box center [18, 115] width 6 height 6
click at [25, 300] on div "Pen" at bounding box center [26, 359] width 9 height 5
click at [195, 300] on div "Undo" at bounding box center [197, 360] width 31 height 12
click at [199, 300] on div "Undo" at bounding box center [202, 359] width 13 height 5
click at [196, 300] on div "Undo" at bounding box center [202, 359] width 13 height 5
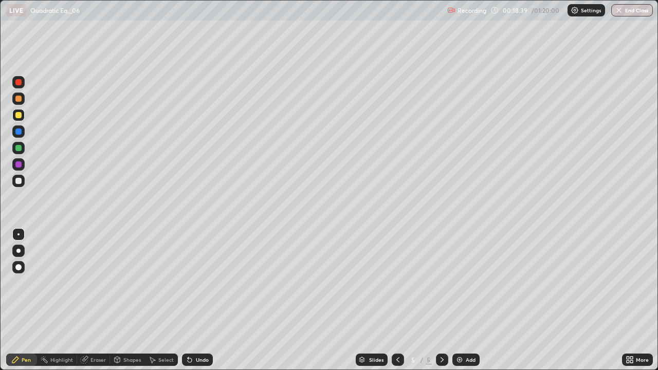
click at [18, 181] on div at bounding box center [18, 181] width 6 height 6
click at [18, 148] on div at bounding box center [18, 148] width 6 height 6
click at [17, 131] on div at bounding box center [18, 132] width 6 height 6
click at [200, 300] on div "Undo" at bounding box center [202, 359] width 13 height 5
click at [198, 300] on div "Undo" at bounding box center [202, 359] width 13 height 5
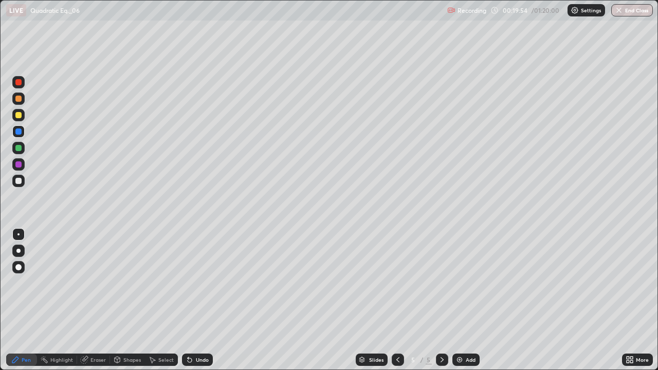
click at [198, 300] on div "Undo" at bounding box center [202, 359] width 13 height 5
click at [17, 181] on div at bounding box center [18, 181] width 6 height 6
click at [19, 150] on div at bounding box center [18, 148] width 6 height 6
click at [17, 166] on div at bounding box center [18, 164] width 6 height 6
click at [195, 300] on div "Undo" at bounding box center [197, 360] width 31 height 12
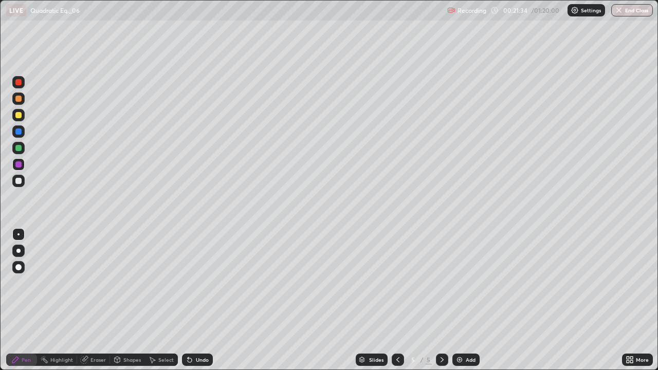
click at [466, 300] on div "Add" at bounding box center [471, 359] width 10 height 5
click at [16, 149] on div at bounding box center [18, 148] width 6 height 6
click at [127, 300] on div "Shapes" at bounding box center [127, 360] width 35 height 12
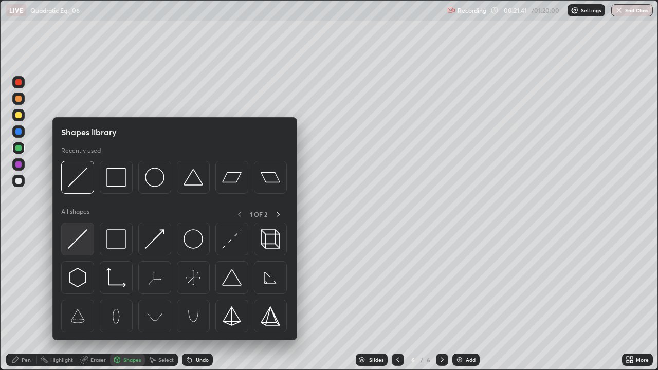
click at [80, 242] on img at bounding box center [78, 239] width 20 height 20
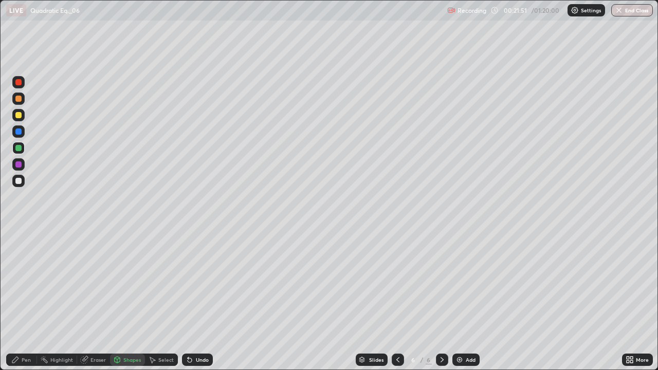
click at [20, 117] on div at bounding box center [18, 115] width 6 height 6
click at [24, 300] on div "Pen" at bounding box center [26, 359] width 9 height 5
click at [202, 300] on div "Undo" at bounding box center [202, 359] width 13 height 5
click at [198, 300] on div "Undo" at bounding box center [197, 360] width 31 height 12
click at [196, 300] on div "Undo" at bounding box center [197, 360] width 31 height 12
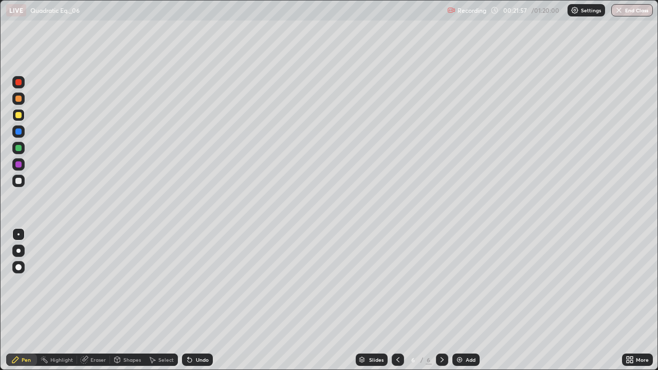
click at [197, 300] on div "Undo" at bounding box center [197, 360] width 31 height 12
click at [130, 300] on div "Shapes" at bounding box center [131, 359] width 17 height 5
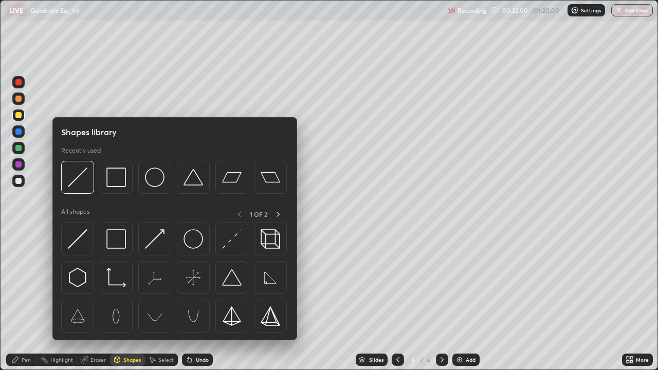
click at [17, 148] on div at bounding box center [18, 148] width 6 height 6
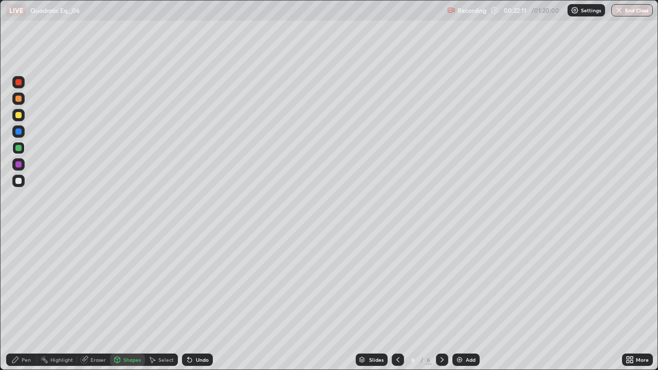
click at [22, 112] on div at bounding box center [18, 115] width 12 height 12
click at [26, 300] on div "Pen" at bounding box center [21, 360] width 31 height 12
click at [16, 178] on div at bounding box center [18, 181] width 6 height 6
click at [15, 129] on div at bounding box center [18, 131] width 12 height 12
click at [16, 167] on div at bounding box center [18, 164] width 12 height 12
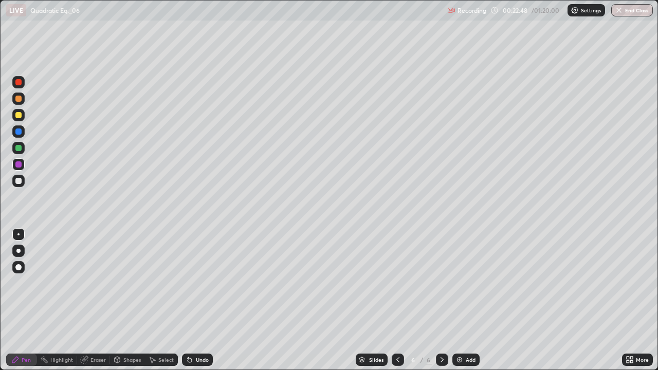
click at [18, 182] on div at bounding box center [18, 181] width 6 height 6
click at [17, 170] on div at bounding box center [18, 164] width 12 height 12
click at [401, 300] on div at bounding box center [398, 360] width 12 height 21
click at [438, 300] on icon at bounding box center [442, 360] width 8 height 8
click at [466, 300] on div "Add" at bounding box center [465, 360] width 27 height 12
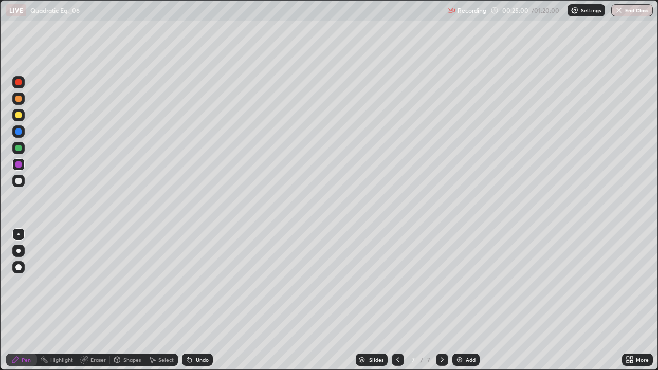
click at [16, 117] on div at bounding box center [18, 115] width 6 height 6
click at [126, 300] on div "Shapes" at bounding box center [131, 359] width 17 height 5
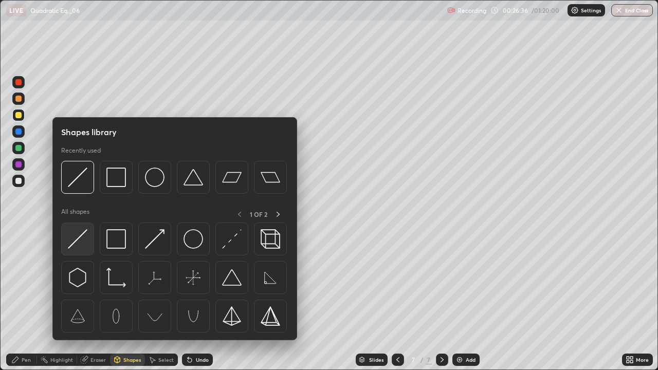
click at [82, 236] on img at bounding box center [78, 239] width 20 height 20
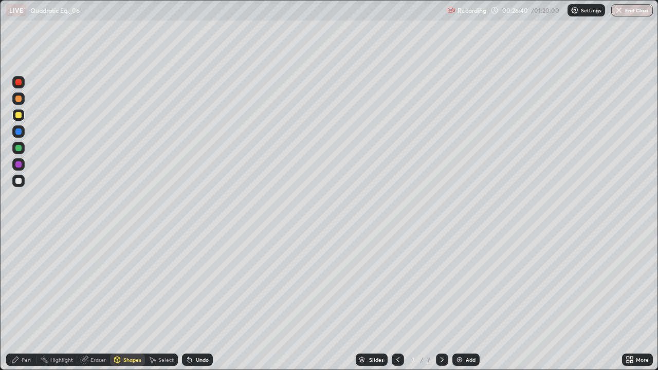
click at [19, 176] on div at bounding box center [18, 181] width 12 height 12
click at [33, 300] on div "Pen" at bounding box center [21, 360] width 31 height 12
click at [469, 300] on div "Add" at bounding box center [465, 360] width 27 height 12
click at [19, 117] on div at bounding box center [18, 115] width 6 height 6
click at [134, 300] on div "Shapes" at bounding box center [131, 359] width 17 height 5
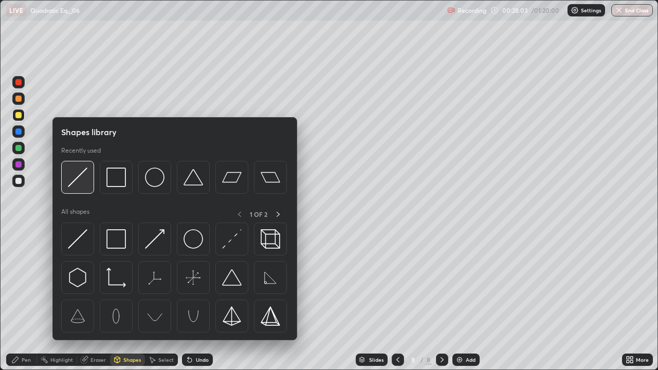
click at [77, 185] on img at bounding box center [78, 178] width 20 height 20
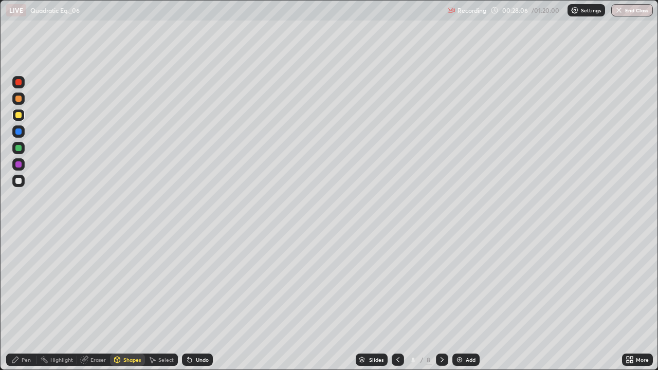
click at [15, 182] on div at bounding box center [18, 181] width 6 height 6
click at [21, 300] on div "Pen" at bounding box center [21, 360] width 31 height 12
click at [192, 300] on div "Undo" at bounding box center [197, 360] width 31 height 12
click at [17, 165] on div at bounding box center [18, 164] width 6 height 6
click at [19, 147] on div at bounding box center [18, 148] width 6 height 6
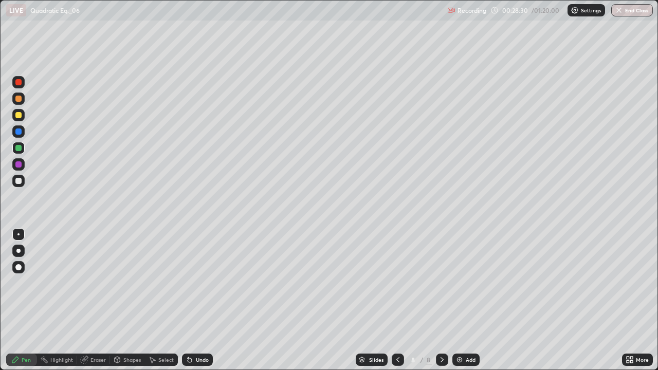
click at [19, 180] on div at bounding box center [18, 181] width 6 height 6
click at [200, 300] on div "Undo" at bounding box center [197, 360] width 31 height 12
click at [193, 300] on div "Undo" at bounding box center [197, 360] width 31 height 12
click at [197, 300] on div "Undo" at bounding box center [197, 360] width 31 height 12
click at [196, 300] on div "Undo" at bounding box center [202, 359] width 13 height 5
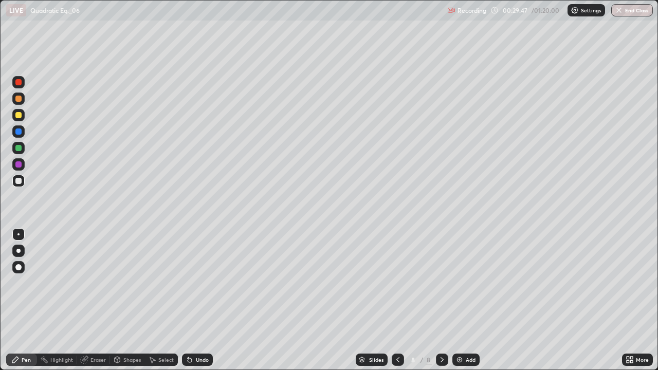
click at [197, 300] on div "Undo" at bounding box center [197, 360] width 31 height 12
click at [196, 300] on div "Undo" at bounding box center [202, 359] width 13 height 5
click at [193, 300] on div "Undo" at bounding box center [197, 360] width 31 height 12
click at [191, 300] on icon at bounding box center [190, 360] width 8 height 8
click at [187, 300] on icon at bounding box center [190, 360] width 8 height 8
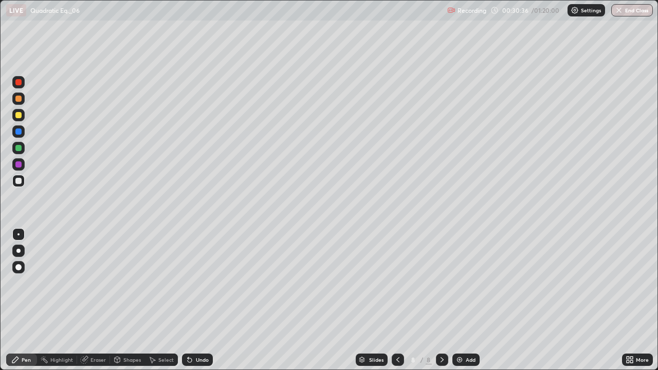
click at [196, 300] on div "Undo" at bounding box center [202, 359] width 13 height 5
click at [204, 300] on div "Undo" at bounding box center [202, 359] width 13 height 5
click at [205, 300] on div "Undo" at bounding box center [202, 359] width 13 height 5
click at [198, 300] on div "Undo" at bounding box center [202, 359] width 13 height 5
click at [198, 300] on div "Undo" at bounding box center [197, 360] width 31 height 12
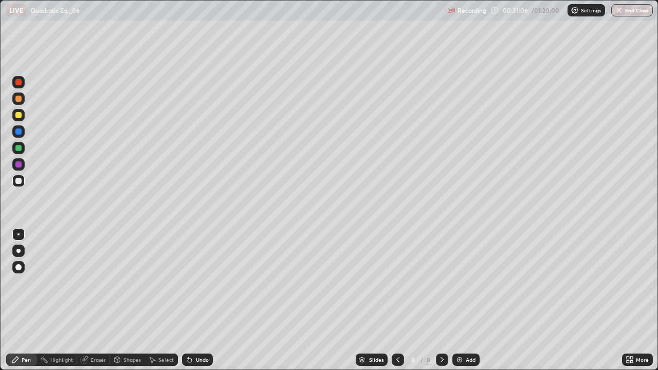
click at [209, 300] on div "Undo" at bounding box center [197, 360] width 31 height 12
click at [468, 300] on div "Add" at bounding box center [465, 360] width 27 height 12
click at [131, 300] on div "Shapes" at bounding box center [131, 359] width 17 height 5
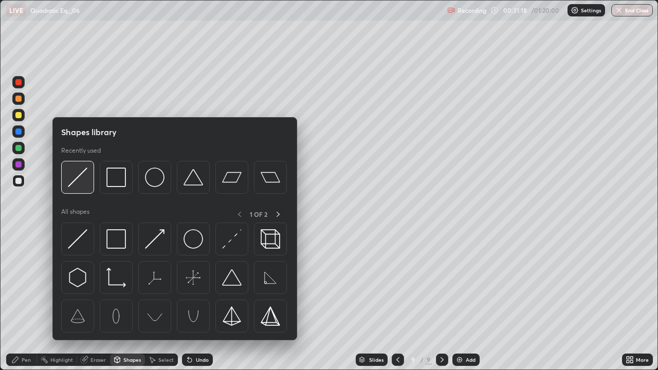
click at [83, 180] on img at bounding box center [78, 178] width 20 height 20
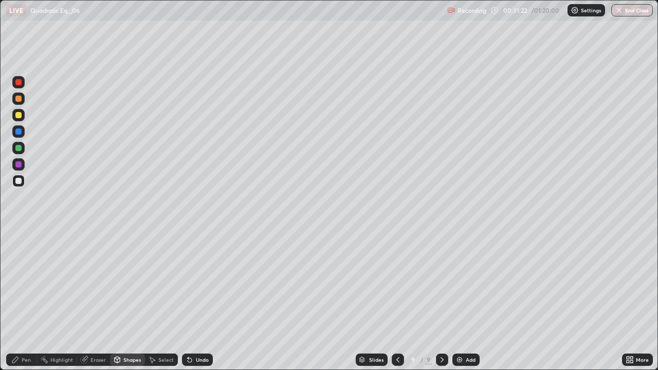
click at [17, 150] on div at bounding box center [18, 148] width 6 height 6
click at [15, 300] on icon at bounding box center [15, 360] width 6 height 6
click at [192, 300] on div "Undo" at bounding box center [197, 360] width 31 height 12
click at [188, 300] on icon at bounding box center [188, 357] width 1 height 1
click at [188, 300] on icon at bounding box center [190, 360] width 8 height 8
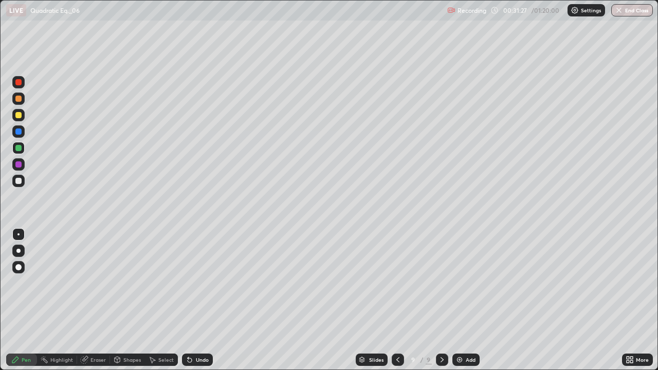
click at [16, 113] on div at bounding box center [18, 115] width 6 height 6
click at [200, 300] on div "Undo" at bounding box center [202, 359] width 13 height 5
click at [132, 300] on div "Shapes" at bounding box center [127, 360] width 35 height 21
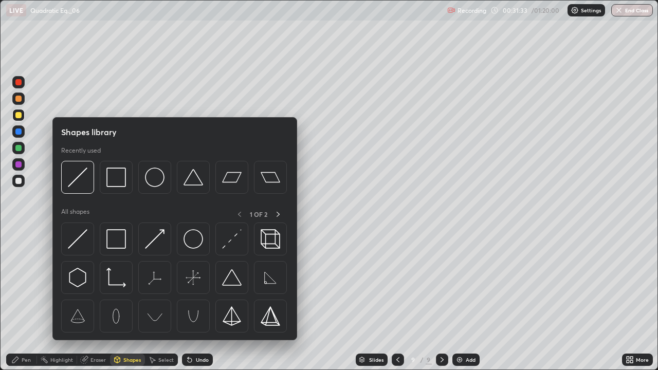
click at [19, 182] on div at bounding box center [18, 181] width 6 height 6
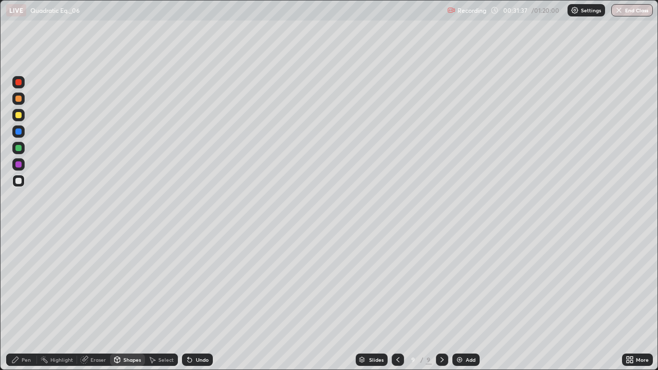
click at [15, 115] on div at bounding box center [18, 115] width 6 height 6
click at [24, 300] on div "Pen" at bounding box center [26, 359] width 9 height 5
click at [17, 148] on div at bounding box center [18, 148] width 6 height 6
click at [197, 300] on div "Undo" at bounding box center [202, 359] width 13 height 5
click at [397, 300] on icon at bounding box center [398, 360] width 8 height 8
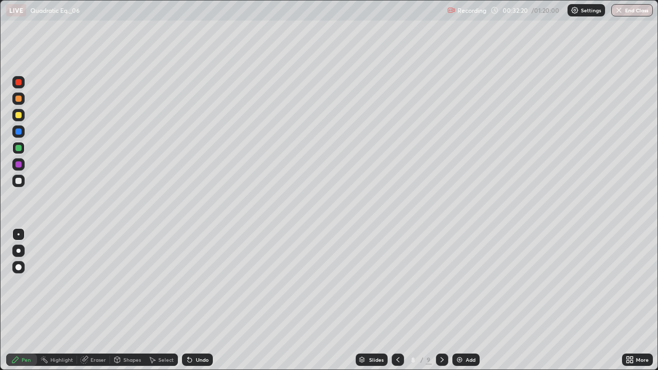
click at [19, 180] on div at bounding box center [18, 181] width 6 height 6
click at [469, 300] on div "Add" at bounding box center [465, 360] width 27 height 12
click at [398, 300] on icon at bounding box center [397, 360] width 8 height 8
click at [441, 300] on icon at bounding box center [442, 360] width 8 height 8
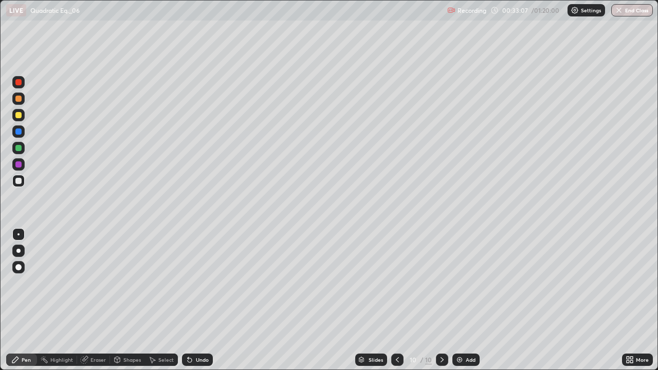
click at [469, 300] on div "Add" at bounding box center [471, 359] width 10 height 5
click at [19, 184] on div at bounding box center [18, 181] width 12 height 12
click at [16, 117] on div at bounding box center [18, 115] width 6 height 6
click at [19, 184] on div at bounding box center [18, 181] width 6 height 6
click at [19, 114] on div at bounding box center [18, 115] width 6 height 6
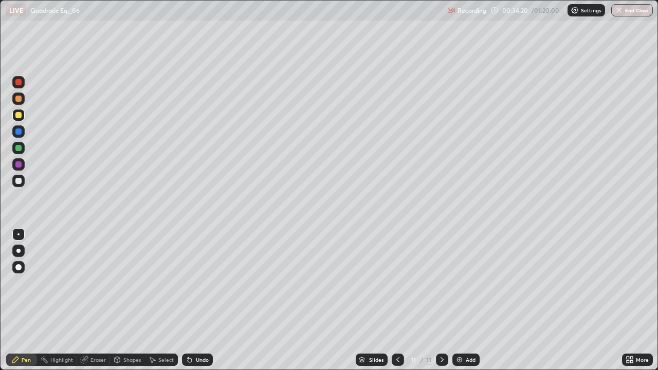
click at [199, 300] on div "Undo" at bounding box center [202, 359] width 13 height 5
click at [19, 152] on div at bounding box center [18, 148] width 12 height 12
click at [16, 182] on div at bounding box center [18, 181] width 6 height 6
click at [130, 300] on div "Shapes" at bounding box center [131, 359] width 17 height 5
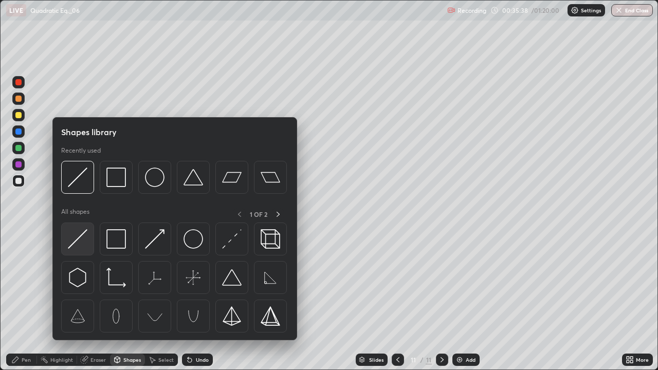
click at [75, 239] on img at bounding box center [78, 239] width 20 height 20
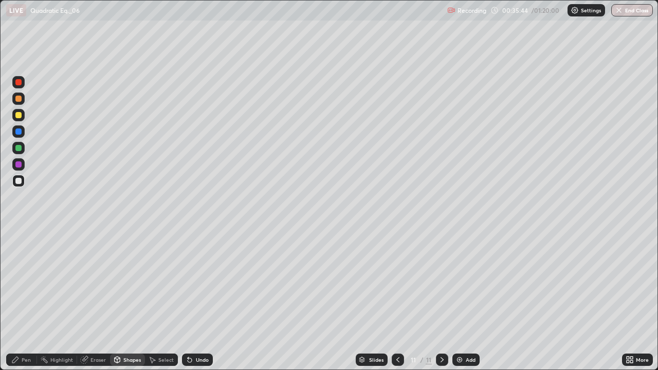
click at [16, 148] on div at bounding box center [18, 148] width 6 height 6
click at [17, 300] on icon at bounding box center [15, 360] width 6 height 6
click at [196, 300] on div "Undo" at bounding box center [202, 359] width 13 height 5
click at [196, 300] on div "Undo" at bounding box center [197, 360] width 31 height 12
click at [196, 300] on div "Undo" at bounding box center [195, 360] width 35 height 21
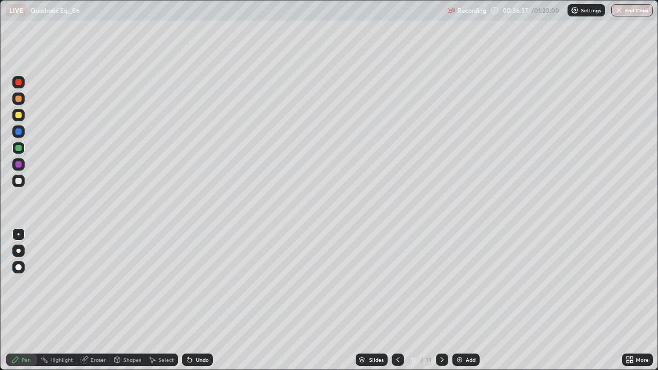
click at [14, 182] on div at bounding box center [18, 181] width 12 height 12
click at [72, 300] on div "Highlight" at bounding box center [57, 360] width 40 height 12
click at [188, 300] on icon at bounding box center [190, 360] width 4 height 4
click at [15, 300] on icon at bounding box center [15, 360] width 6 height 6
click at [18, 150] on div at bounding box center [18, 148] width 6 height 6
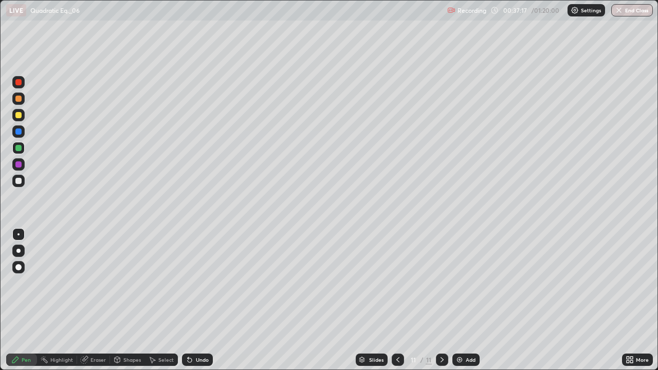
click at [16, 132] on div at bounding box center [18, 132] width 6 height 6
click at [209, 300] on div "Undo" at bounding box center [197, 360] width 31 height 12
click at [15, 120] on div at bounding box center [18, 115] width 12 height 12
click at [19, 99] on div at bounding box center [18, 99] width 6 height 6
click at [196, 300] on div "Undo" at bounding box center [202, 359] width 13 height 5
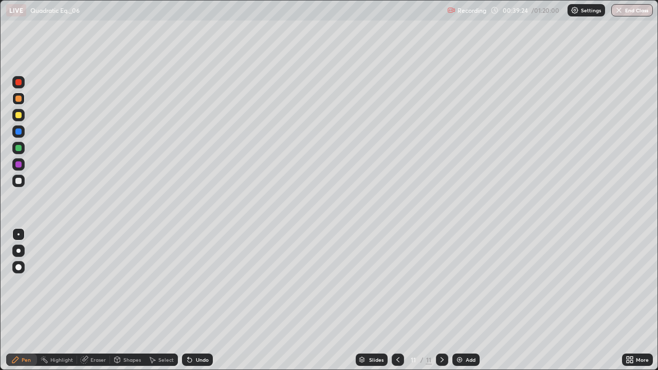
click at [17, 132] on div at bounding box center [18, 132] width 6 height 6
click at [199, 300] on div "Undo" at bounding box center [197, 360] width 31 height 12
click at [18, 99] on div at bounding box center [18, 99] width 6 height 6
click at [17, 82] on div at bounding box center [18, 82] width 6 height 6
click at [19, 181] on div at bounding box center [18, 181] width 6 height 6
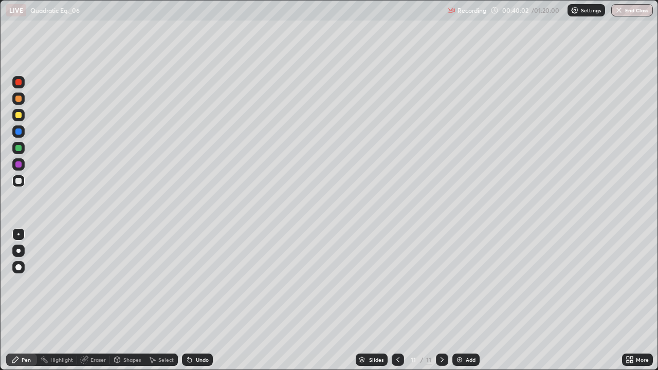
click at [202, 300] on div "Undo" at bounding box center [197, 360] width 31 height 12
click at [196, 300] on div "Undo" at bounding box center [197, 360] width 31 height 12
click at [199, 300] on div "Undo" at bounding box center [197, 360] width 31 height 12
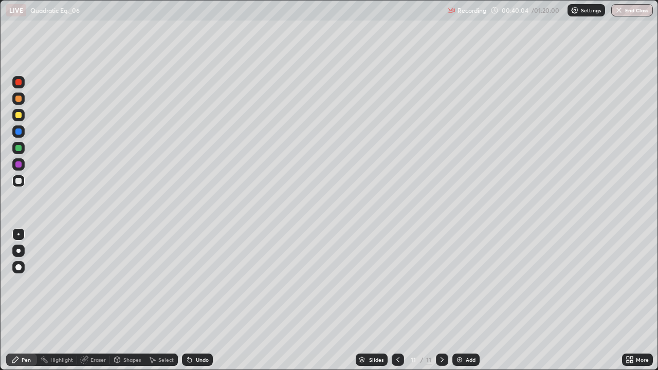
click at [198, 300] on div "Undo" at bounding box center [197, 360] width 31 height 12
click at [19, 116] on div at bounding box center [18, 115] width 6 height 6
click at [470, 300] on div "Add" at bounding box center [471, 359] width 10 height 5
click at [98, 300] on div "Eraser" at bounding box center [97, 359] width 15 height 5
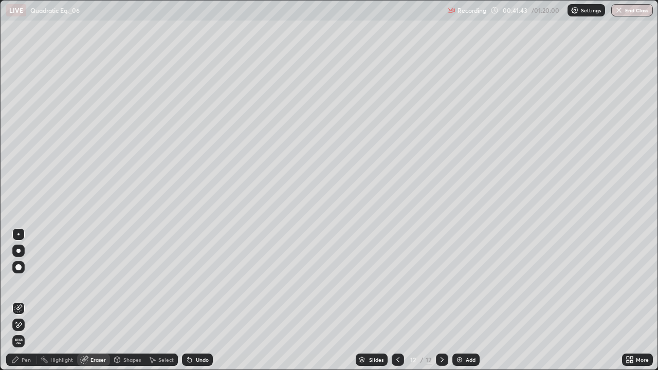
click at [126, 300] on div "Shapes" at bounding box center [131, 359] width 17 height 5
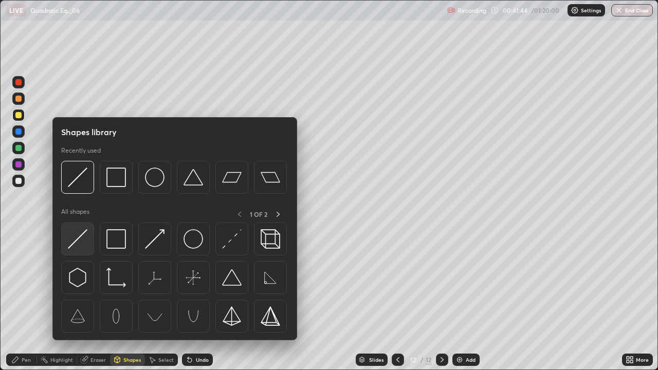
click at [82, 240] on img at bounding box center [78, 239] width 20 height 20
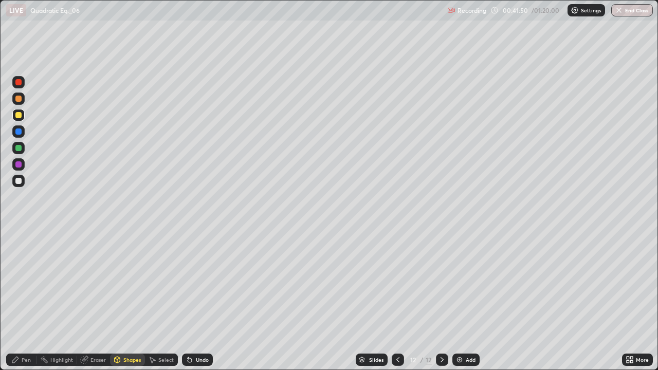
click at [17, 180] on div at bounding box center [18, 181] width 6 height 6
click at [24, 300] on div "Pen" at bounding box center [21, 360] width 31 height 21
click at [196, 300] on div "Undo" at bounding box center [202, 359] width 13 height 5
click at [17, 131] on div at bounding box center [18, 132] width 6 height 6
click at [95, 300] on div "Eraser" at bounding box center [97, 359] width 15 height 5
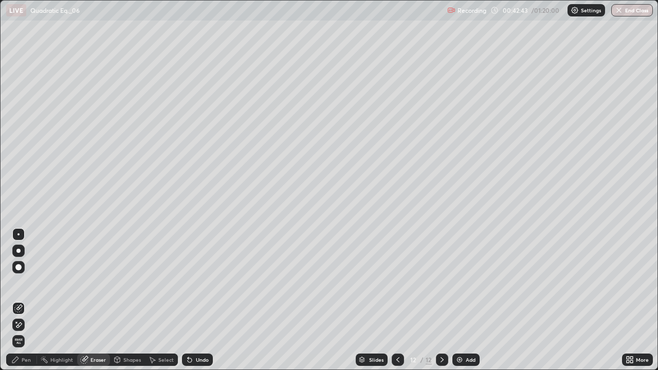
click at [21, 300] on div "Pen" at bounding box center [21, 360] width 31 height 12
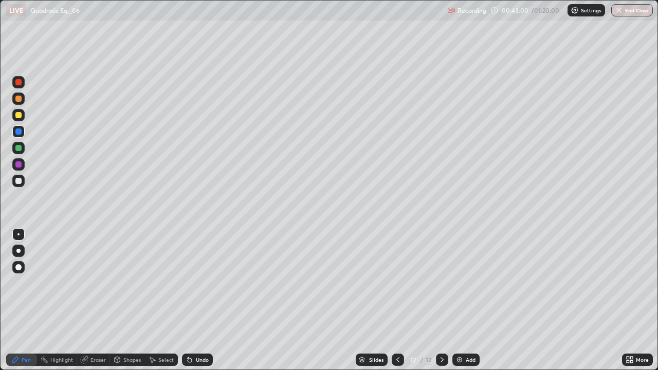
click at [19, 181] on div at bounding box center [18, 181] width 6 height 6
click at [197, 300] on div "Undo" at bounding box center [202, 359] width 13 height 5
click at [194, 300] on div "Undo" at bounding box center [197, 360] width 31 height 12
click at [190, 300] on div "Undo" at bounding box center [197, 360] width 31 height 12
click at [196, 300] on div "Undo" at bounding box center [202, 359] width 13 height 5
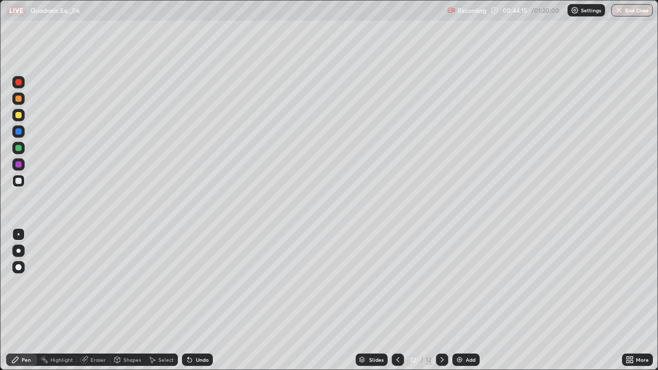
click at [19, 150] on div at bounding box center [18, 148] width 6 height 6
click at [471, 300] on div "Add" at bounding box center [465, 360] width 27 height 12
click at [18, 117] on div at bounding box center [18, 115] width 6 height 6
click at [127, 300] on div "Shapes" at bounding box center [131, 359] width 17 height 5
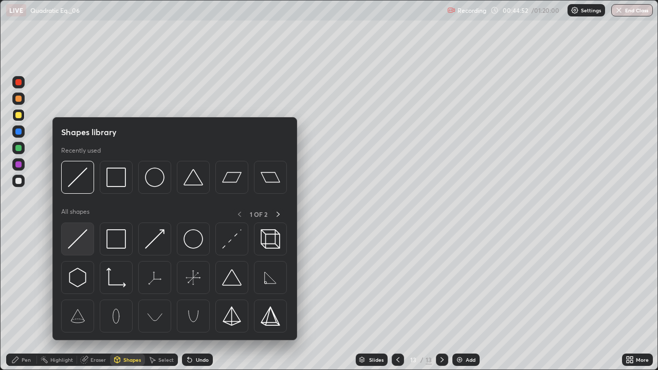
click at [80, 241] on img at bounding box center [78, 239] width 20 height 20
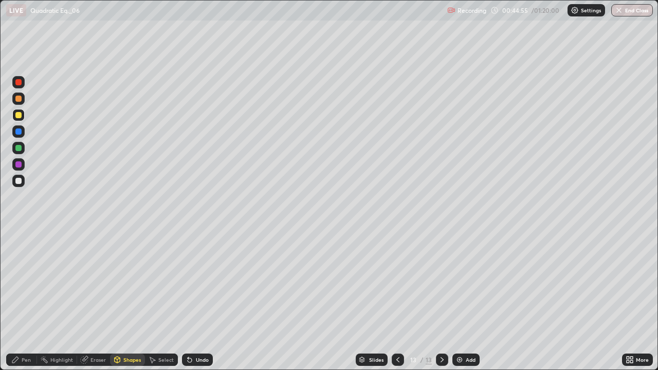
click at [197, 300] on div "Undo" at bounding box center [197, 360] width 31 height 12
click at [17, 182] on div at bounding box center [18, 181] width 6 height 6
click at [29, 300] on div "Pen" at bounding box center [26, 359] width 9 height 5
click at [17, 148] on div at bounding box center [18, 148] width 6 height 6
click at [16, 183] on div at bounding box center [18, 181] width 6 height 6
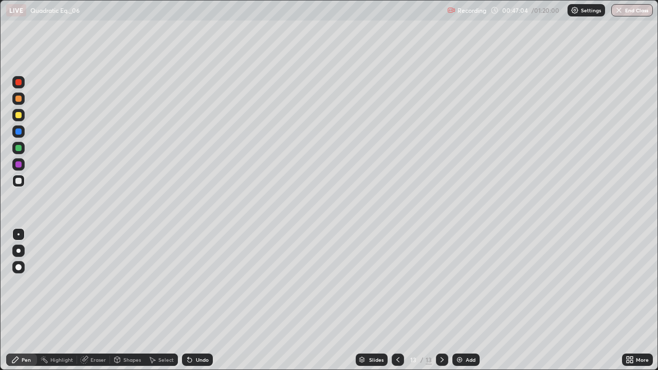
click at [202, 300] on div "Undo" at bounding box center [202, 359] width 13 height 5
click at [198, 300] on div "Undo" at bounding box center [202, 359] width 13 height 5
click at [196, 300] on div "Undo" at bounding box center [202, 359] width 13 height 5
click at [19, 132] on div at bounding box center [18, 132] width 6 height 6
click at [22, 185] on div at bounding box center [18, 181] width 12 height 12
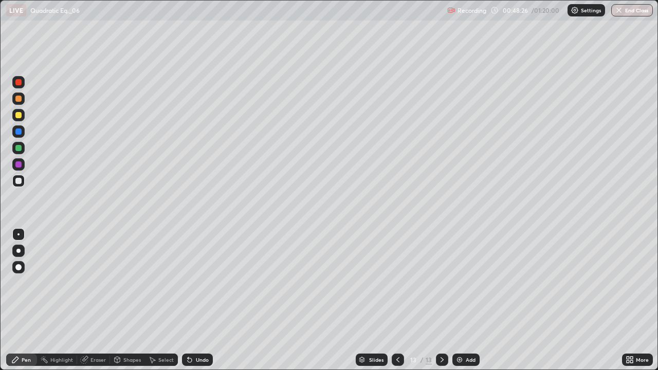
click at [469, 300] on div "Add" at bounding box center [465, 360] width 27 height 12
click at [19, 115] on div at bounding box center [18, 115] width 6 height 6
click at [127, 300] on div "Shapes" at bounding box center [131, 359] width 17 height 5
click at [202, 300] on div "Undo" at bounding box center [197, 360] width 31 height 12
click at [20, 181] on div at bounding box center [18, 181] width 6 height 6
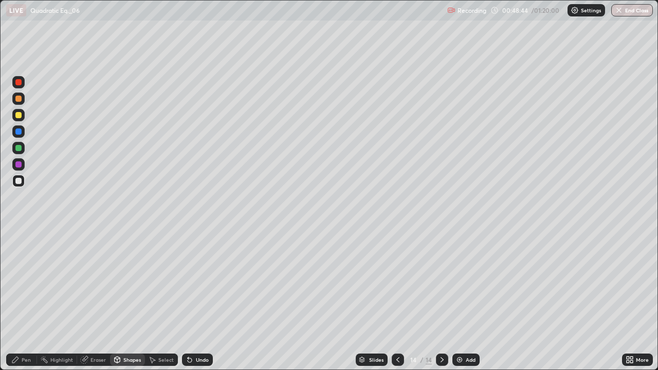
click at [24, 300] on div "Pen" at bounding box center [21, 360] width 31 height 12
click at [16, 133] on div at bounding box center [18, 132] width 6 height 6
click at [197, 300] on div "Undo" at bounding box center [197, 360] width 31 height 12
click at [19, 182] on div at bounding box center [18, 181] width 6 height 6
click at [19, 132] on div at bounding box center [18, 132] width 6 height 6
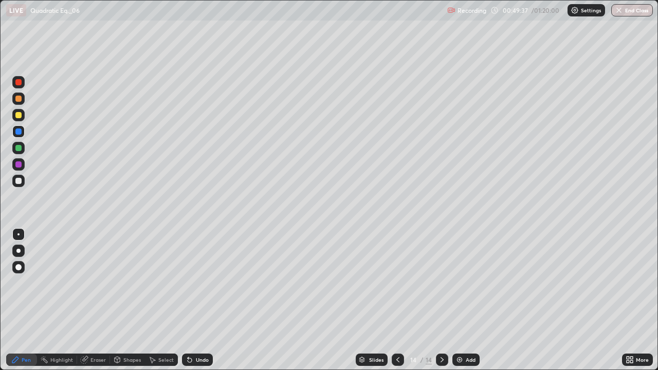
click at [23, 181] on div at bounding box center [18, 181] width 12 height 12
click at [198, 300] on div "Undo" at bounding box center [202, 359] width 13 height 5
click at [15, 112] on div at bounding box center [18, 115] width 12 height 12
click at [467, 300] on div "Add" at bounding box center [471, 359] width 10 height 5
click at [131, 300] on div "Shapes" at bounding box center [131, 359] width 17 height 5
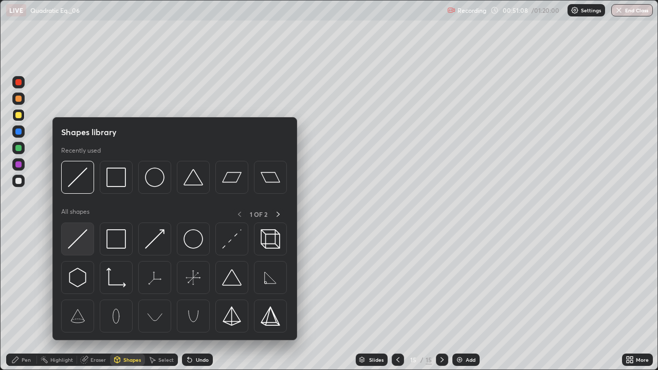
click at [77, 236] on img at bounding box center [78, 239] width 20 height 20
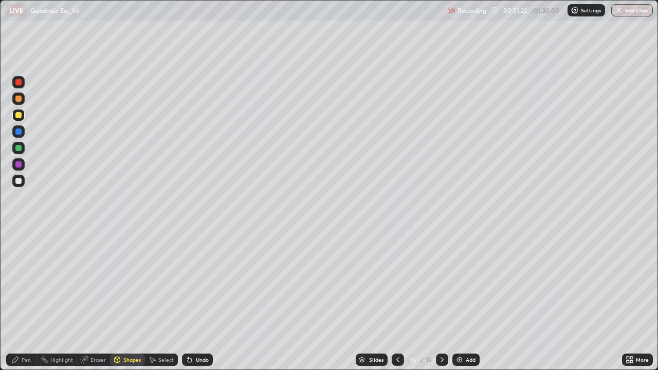
click at [19, 300] on icon at bounding box center [15, 360] width 8 height 8
click at [18, 180] on div at bounding box center [18, 181] width 6 height 6
click at [200, 300] on div "Undo" at bounding box center [202, 359] width 13 height 5
click at [129, 300] on div "Shapes" at bounding box center [127, 360] width 35 height 21
click at [200, 300] on div "Undo" at bounding box center [202, 359] width 13 height 5
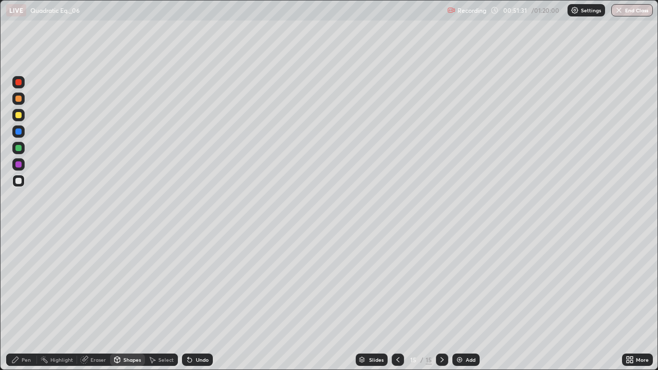
click at [17, 115] on div at bounding box center [18, 115] width 6 height 6
click at [19, 181] on div at bounding box center [18, 181] width 6 height 6
click at [29, 300] on div "Pen" at bounding box center [26, 359] width 9 height 5
click at [15, 147] on div at bounding box center [18, 148] width 12 height 12
click at [191, 300] on div "Undo" at bounding box center [197, 360] width 31 height 12
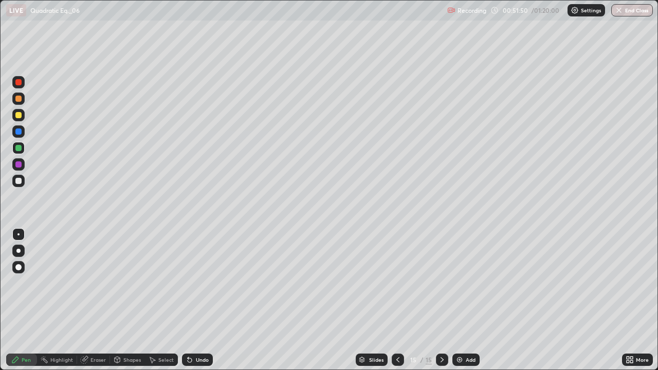
click at [17, 181] on div at bounding box center [18, 181] width 6 height 6
click at [17, 100] on div at bounding box center [18, 99] width 6 height 6
click at [20, 181] on div at bounding box center [18, 181] width 6 height 6
click at [199, 300] on div "Undo" at bounding box center [202, 359] width 13 height 5
click at [199, 300] on div "Undo" at bounding box center [197, 360] width 31 height 12
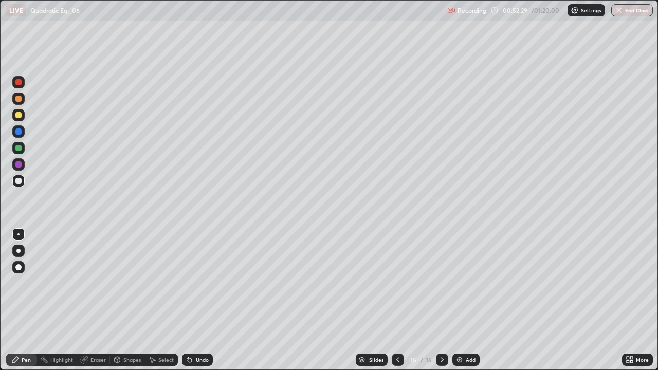
click at [196, 300] on div "Undo" at bounding box center [202, 359] width 13 height 5
click at [191, 300] on icon at bounding box center [190, 360] width 8 height 8
click at [471, 300] on div "Add" at bounding box center [471, 359] width 10 height 5
click at [16, 115] on div at bounding box center [18, 115] width 6 height 6
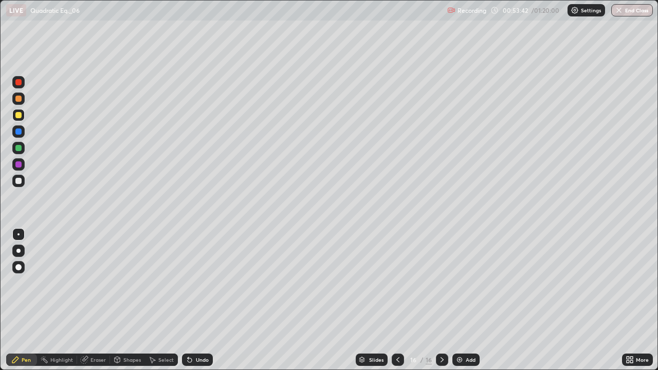
click at [201, 300] on div "Undo" at bounding box center [197, 360] width 31 height 12
click at [199, 300] on div "Undo" at bounding box center [197, 360] width 31 height 12
click at [201, 300] on div "Undo" at bounding box center [197, 360] width 31 height 12
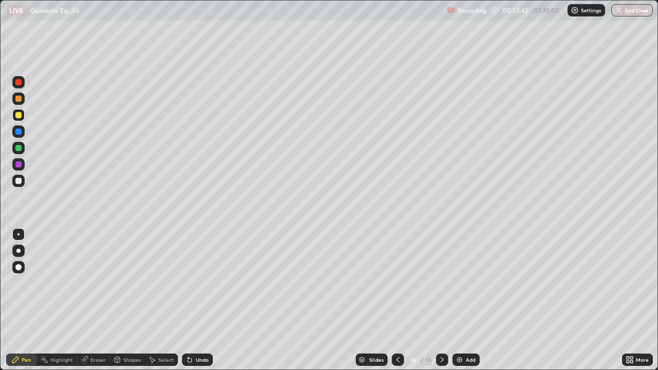
click at [200, 300] on div "Undo" at bounding box center [197, 360] width 31 height 12
click at [202, 300] on div "Undo" at bounding box center [197, 360] width 31 height 12
click at [203, 300] on div "Undo" at bounding box center [197, 360] width 31 height 12
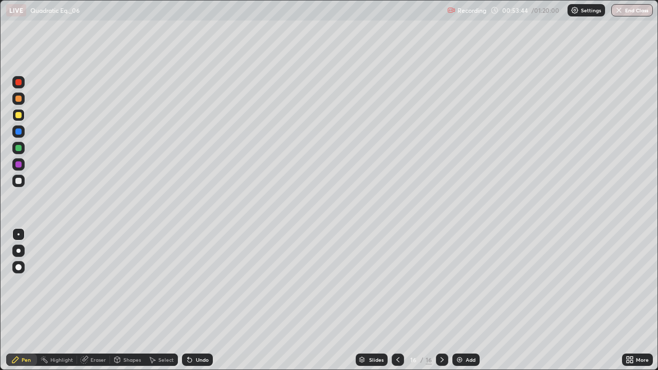
click at [203, 300] on div "Undo" at bounding box center [202, 359] width 13 height 5
click at [392, 300] on div at bounding box center [398, 360] width 12 height 21
click at [392, 300] on div at bounding box center [398, 360] width 12 height 12
click at [396, 300] on icon at bounding box center [398, 360] width 8 height 8
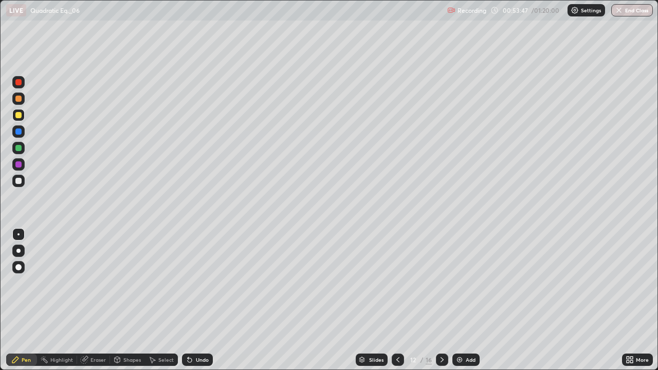
click at [395, 300] on div at bounding box center [398, 360] width 12 height 21
click at [20, 133] on div at bounding box center [18, 132] width 6 height 6
click at [189, 300] on div "Undo" at bounding box center [197, 360] width 31 height 12
click at [199, 300] on div "Undo" at bounding box center [202, 359] width 13 height 5
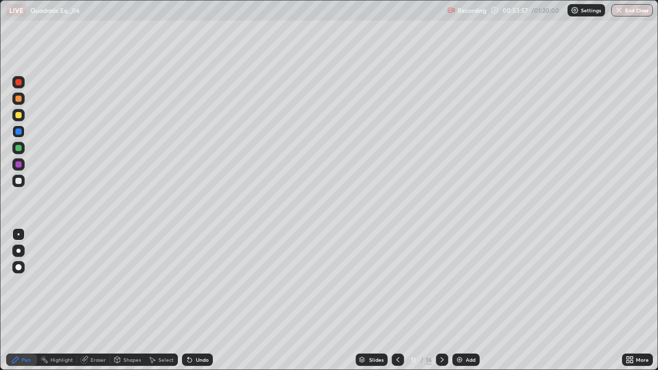
click at [18, 113] on div at bounding box center [18, 115] width 6 height 6
click at [20, 180] on div at bounding box center [18, 181] width 6 height 6
click at [436, 300] on div at bounding box center [442, 360] width 12 height 21
click at [441, 300] on icon at bounding box center [442, 360] width 8 height 8
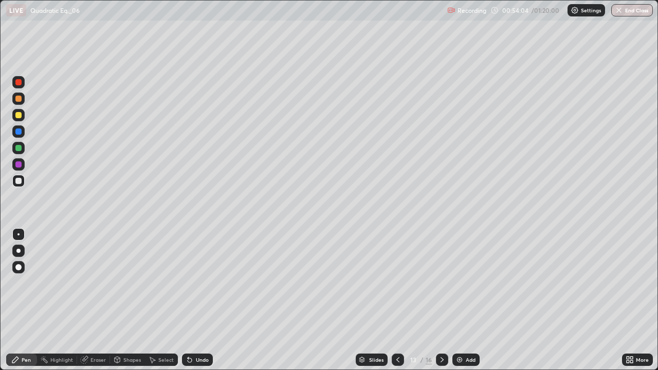
click at [441, 300] on icon at bounding box center [442, 360] width 8 height 8
click at [394, 300] on icon at bounding box center [398, 360] width 8 height 8
click at [441, 300] on icon at bounding box center [442, 360] width 8 height 8
click at [15, 182] on div at bounding box center [18, 181] width 6 height 6
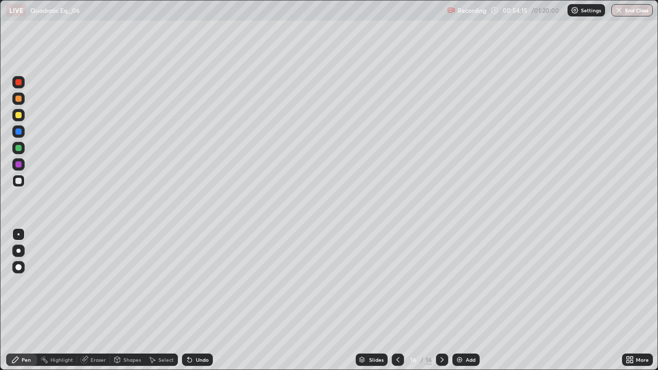
click at [392, 300] on div at bounding box center [398, 360] width 12 height 12
click at [437, 300] on div at bounding box center [442, 360] width 12 height 12
click at [19, 179] on div at bounding box center [18, 181] width 6 height 6
click at [19, 114] on div at bounding box center [18, 115] width 6 height 6
click at [199, 300] on div "Undo" at bounding box center [197, 360] width 31 height 12
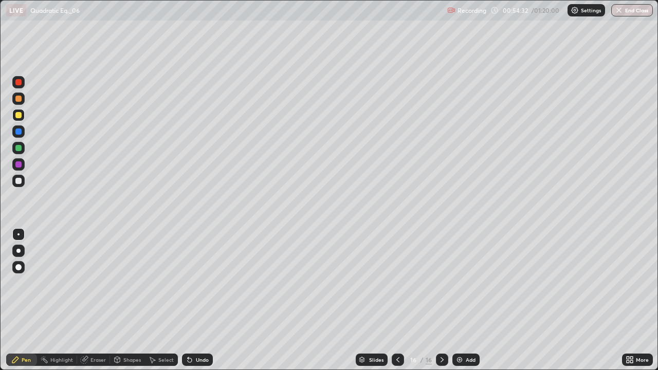
click at [195, 300] on div "Undo" at bounding box center [197, 360] width 31 height 12
click at [192, 300] on div "Undo" at bounding box center [197, 360] width 31 height 12
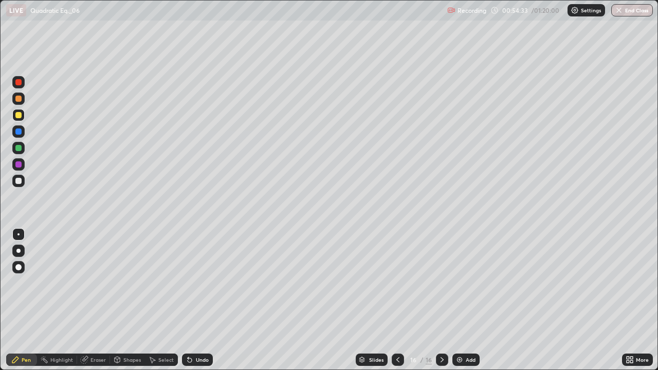
click at [192, 300] on div "Undo" at bounding box center [197, 360] width 31 height 12
click at [193, 300] on div "Undo" at bounding box center [197, 360] width 31 height 12
click at [201, 300] on div "Undo" at bounding box center [202, 359] width 13 height 5
click at [204, 300] on div "Undo" at bounding box center [197, 360] width 31 height 12
click at [202, 300] on div "Undo" at bounding box center [202, 359] width 13 height 5
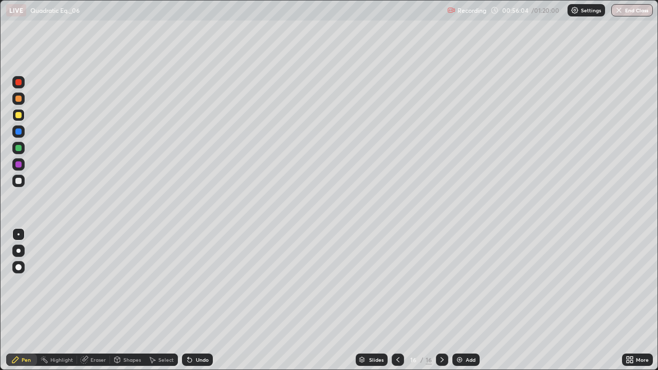
click at [202, 300] on div "Undo" at bounding box center [197, 360] width 31 height 12
click at [19, 132] on div at bounding box center [18, 132] width 6 height 6
click at [19, 186] on div at bounding box center [18, 181] width 12 height 12
click at [202, 300] on div "Undo" at bounding box center [202, 359] width 13 height 5
click at [204, 300] on div "Undo" at bounding box center [197, 360] width 31 height 12
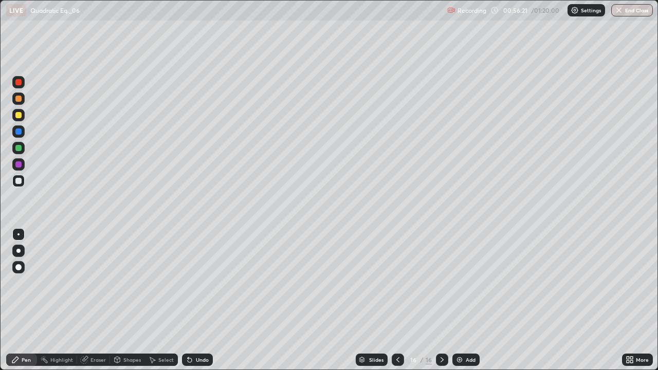
click at [197, 300] on div "Undo" at bounding box center [202, 359] width 13 height 5
click at [15, 112] on div at bounding box center [18, 115] width 12 height 12
click at [199, 300] on div "Undo" at bounding box center [197, 360] width 31 height 12
click at [203, 300] on div "Undo" at bounding box center [202, 359] width 13 height 5
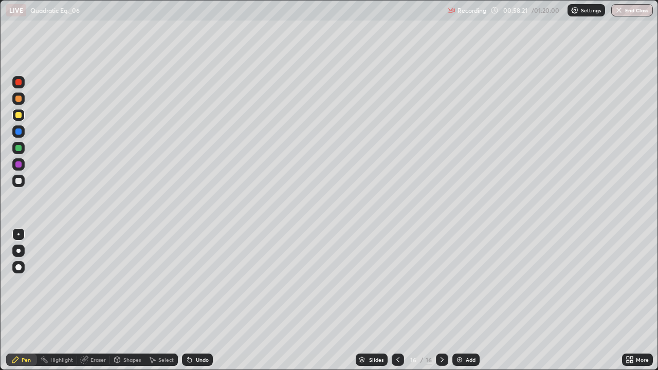
click at [196, 300] on div "Undo" at bounding box center [202, 359] width 13 height 5
click at [210, 300] on div "Undo" at bounding box center [197, 360] width 31 height 12
click at [198, 300] on div "Undo" at bounding box center [197, 360] width 31 height 12
click at [196, 300] on div "Undo" at bounding box center [197, 360] width 31 height 12
click at [466, 300] on div "Add" at bounding box center [471, 359] width 10 height 5
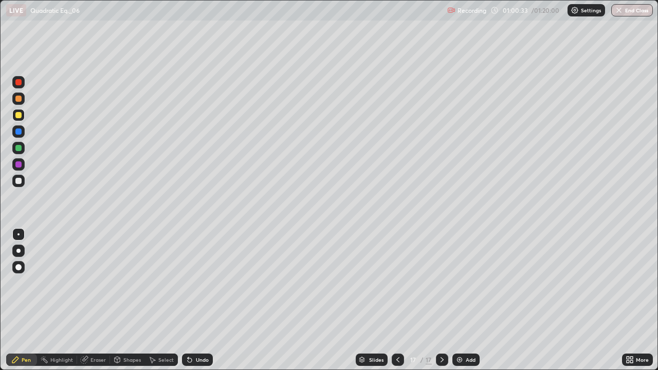
click at [94, 300] on div "Eraser" at bounding box center [97, 359] width 15 height 5
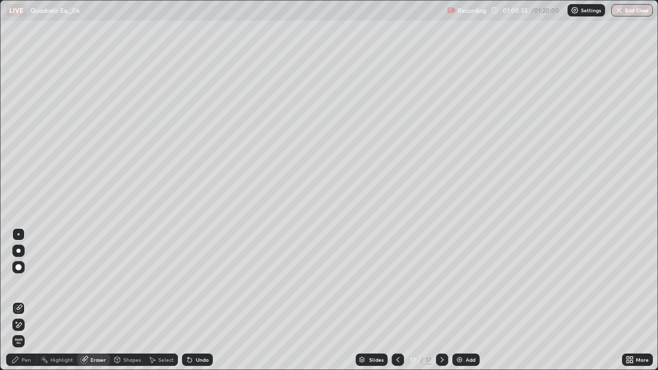
click at [17, 300] on icon at bounding box center [15, 360] width 8 height 8
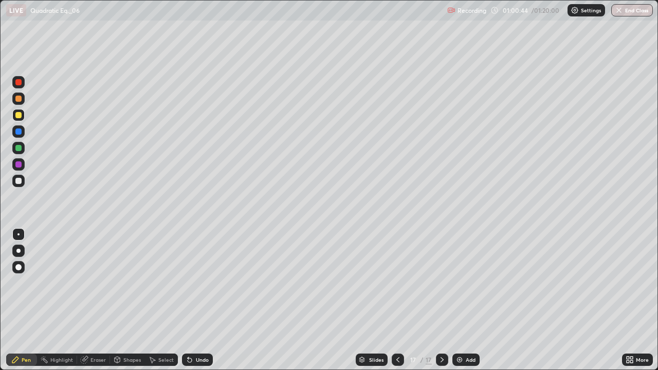
click at [127, 300] on div "Shapes" at bounding box center [131, 359] width 17 height 5
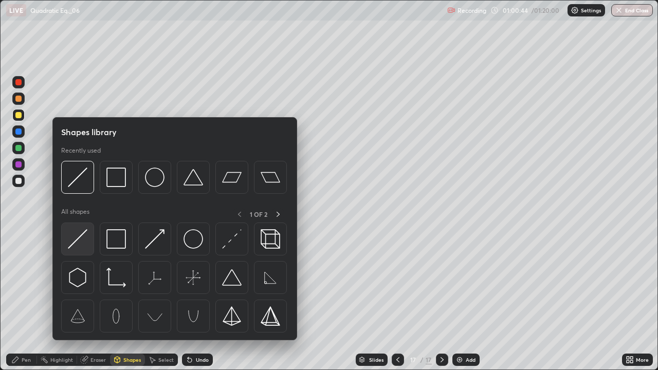
click at [80, 247] on img at bounding box center [78, 239] width 20 height 20
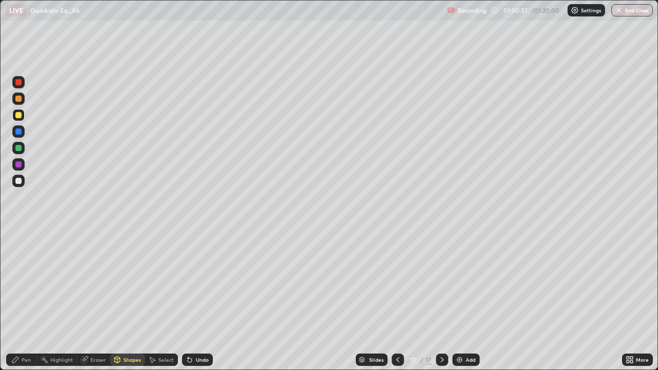
click at [15, 182] on div at bounding box center [18, 181] width 12 height 12
click at [22, 300] on div "Pen" at bounding box center [21, 360] width 31 height 12
click at [17, 162] on div at bounding box center [18, 164] width 6 height 6
click at [18, 147] on div at bounding box center [18, 148] width 6 height 6
click at [19, 115] on div at bounding box center [18, 115] width 6 height 6
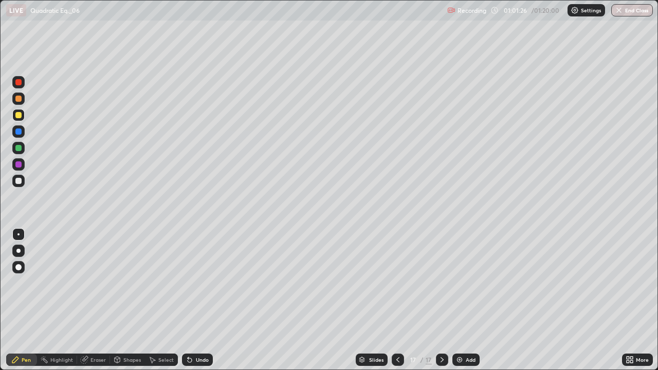
click at [130, 300] on div "Shapes" at bounding box center [131, 359] width 17 height 5
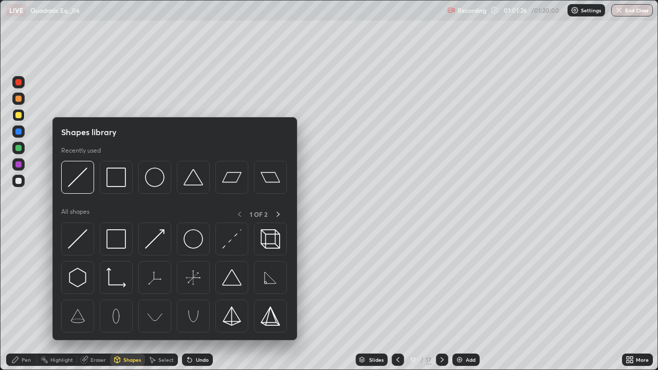
click at [126, 300] on div "Shapes" at bounding box center [131, 359] width 17 height 5
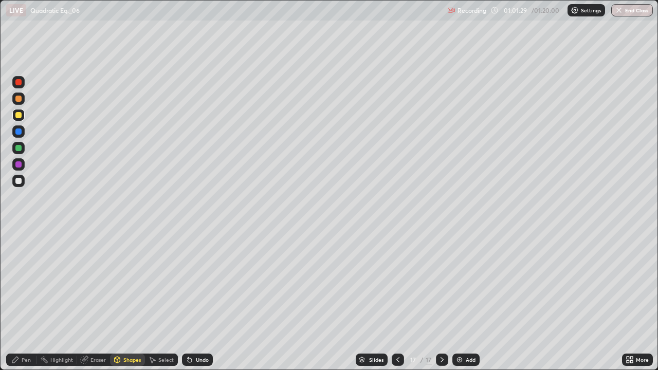
click at [198, 300] on div "Undo" at bounding box center [197, 360] width 31 height 12
click at [19, 177] on div at bounding box center [18, 181] width 12 height 12
click at [18, 147] on div at bounding box center [18, 148] width 6 height 6
click at [27, 300] on div "Pen" at bounding box center [21, 360] width 31 height 12
click at [17, 183] on div at bounding box center [18, 181] width 6 height 6
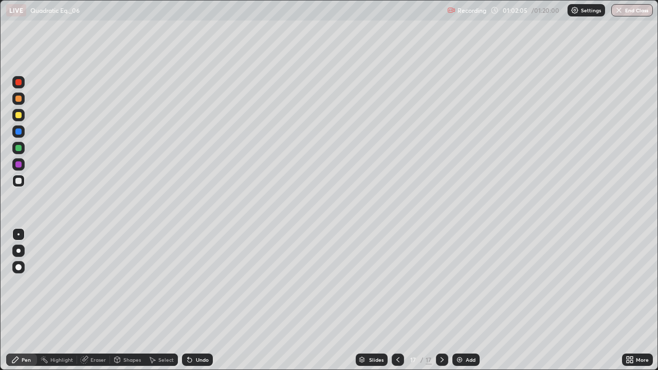
click at [203, 300] on div "Undo" at bounding box center [197, 360] width 31 height 12
click at [15, 147] on div at bounding box center [18, 148] width 6 height 6
click at [16, 177] on div at bounding box center [18, 181] width 12 height 12
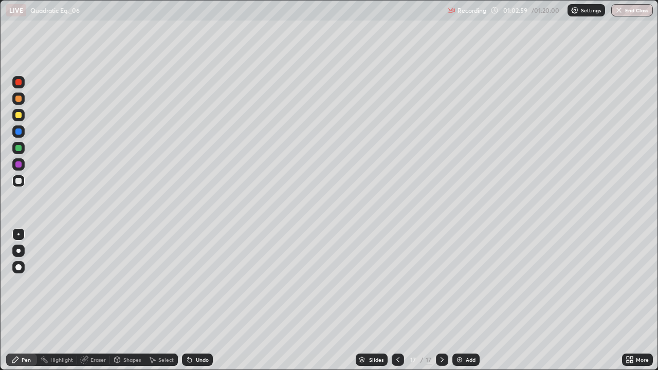
click at [19, 151] on div at bounding box center [18, 148] width 6 height 6
click at [19, 180] on div at bounding box center [18, 181] width 6 height 6
click at [18, 150] on div at bounding box center [18, 148] width 6 height 6
click at [17, 132] on div at bounding box center [18, 132] width 6 height 6
click at [196, 300] on div "Undo" at bounding box center [195, 360] width 35 height 21
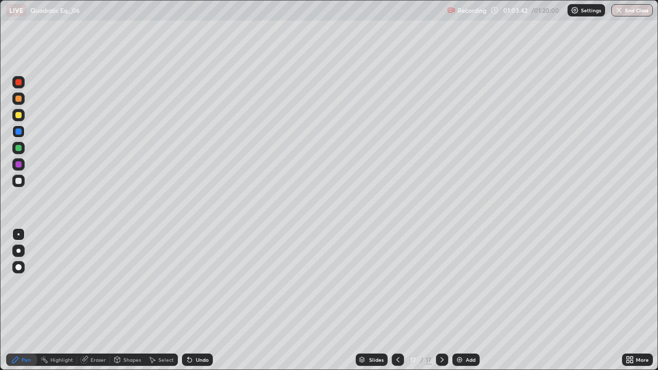
click at [18, 181] on div at bounding box center [18, 181] width 6 height 6
click at [188, 300] on icon at bounding box center [190, 360] width 4 height 4
click at [196, 300] on div "Undo" at bounding box center [197, 360] width 31 height 12
click at [19, 129] on div at bounding box center [18, 132] width 6 height 6
click at [21, 149] on div at bounding box center [18, 148] width 6 height 6
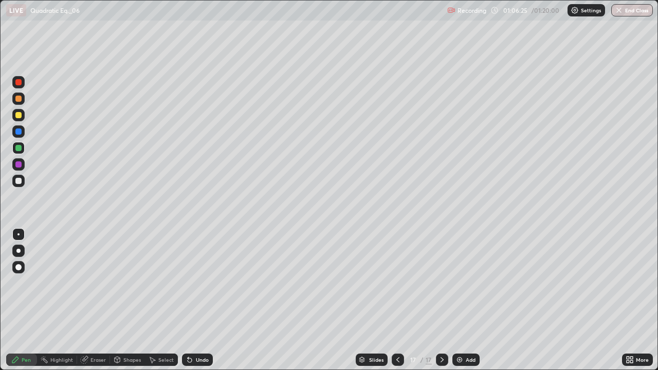
click at [17, 185] on div at bounding box center [18, 181] width 12 height 12
click at [19, 135] on div at bounding box center [18, 131] width 12 height 12
click at [200, 300] on div "Undo" at bounding box center [197, 360] width 31 height 12
click at [19, 165] on div at bounding box center [18, 164] width 6 height 6
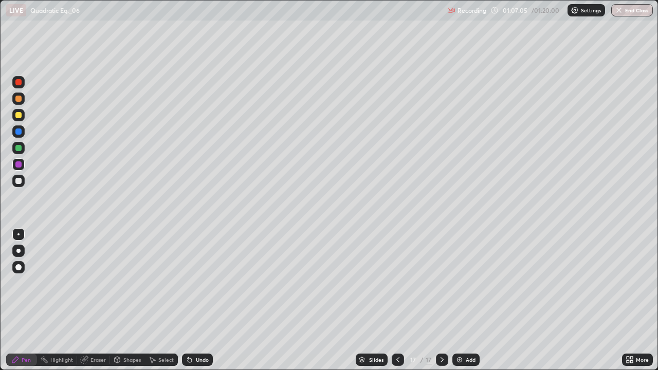
click at [16, 185] on div at bounding box center [18, 181] width 12 height 12
click at [14, 130] on div at bounding box center [18, 131] width 12 height 12
click at [94, 300] on div "Eraser" at bounding box center [97, 359] width 15 height 5
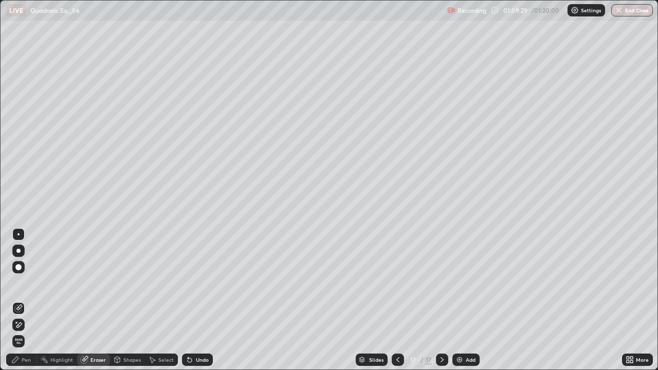
click at [26, 300] on div "Pen" at bounding box center [26, 359] width 9 height 5
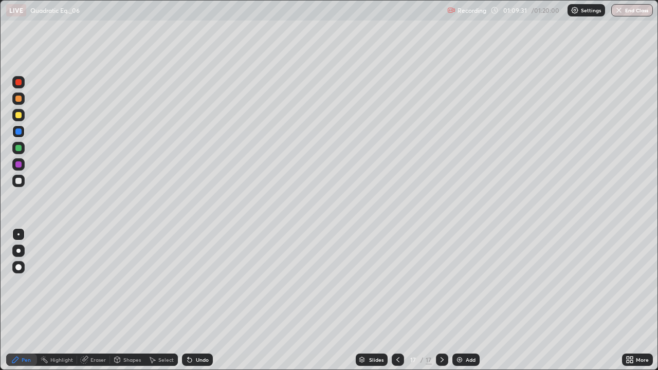
click at [21, 180] on div at bounding box center [18, 181] width 6 height 6
click at [20, 116] on div at bounding box center [18, 115] width 6 height 6
click at [208, 300] on div "Undo" at bounding box center [197, 360] width 31 height 12
click at [210, 300] on div "Undo" at bounding box center [197, 360] width 31 height 12
click at [17, 180] on div at bounding box center [18, 181] width 6 height 6
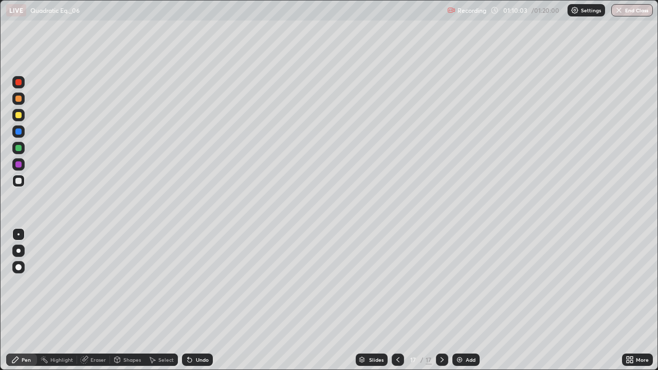
click at [18, 98] on div at bounding box center [18, 99] width 6 height 6
click at [16, 116] on div at bounding box center [18, 115] width 6 height 6
click at [470, 300] on div "Add" at bounding box center [471, 359] width 10 height 5
click at [200, 300] on div "Undo" at bounding box center [202, 359] width 13 height 5
click at [193, 300] on div "Undo" at bounding box center [197, 360] width 31 height 12
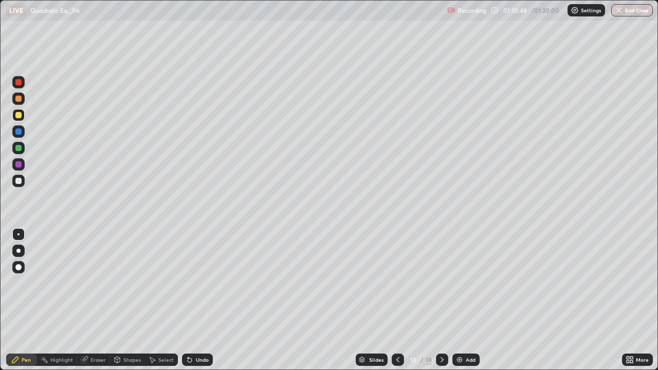
click at [190, 300] on icon at bounding box center [190, 360] width 4 height 4
click at [396, 300] on icon at bounding box center [398, 360] width 8 height 8
click at [440, 300] on div at bounding box center [442, 360] width 12 height 12
click at [126, 300] on div "Shapes" at bounding box center [131, 359] width 17 height 5
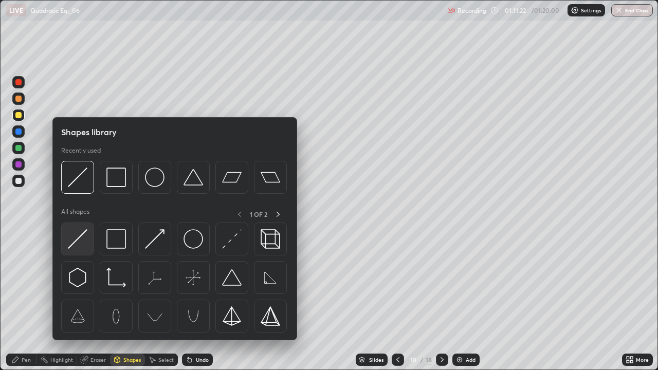
click at [82, 240] on img at bounding box center [78, 239] width 20 height 20
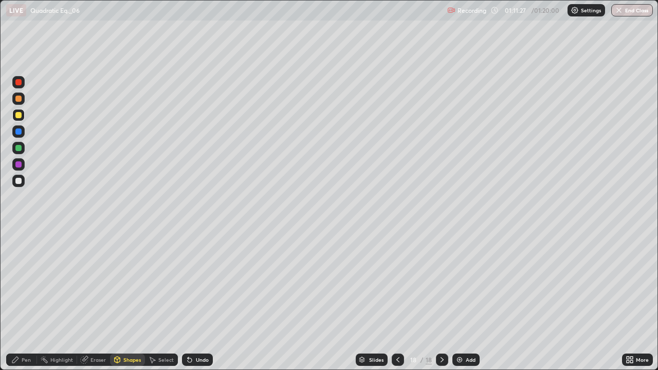
click at [17, 181] on div at bounding box center [18, 181] width 6 height 6
click at [20, 300] on icon at bounding box center [15, 360] width 8 height 8
click at [18, 131] on div at bounding box center [18, 132] width 6 height 6
click at [18, 149] on div at bounding box center [18, 148] width 6 height 6
click at [21, 132] on div at bounding box center [18, 132] width 6 height 6
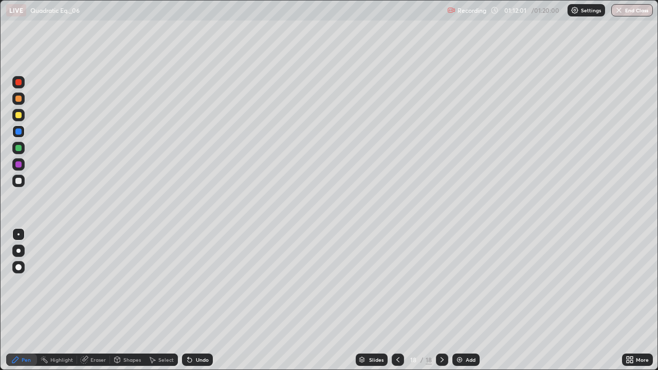
click at [16, 166] on div at bounding box center [18, 164] width 6 height 6
click at [204, 300] on div "Undo" at bounding box center [197, 360] width 31 height 12
click at [21, 181] on div at bounding box center [18, 181] width 6 height 6
click at [16, 167] on div at bounding box center [18, 164] width 6 height 6
click at [99, 300] on div "Eraser" at bounding box center [97, 359] width 15 height 5
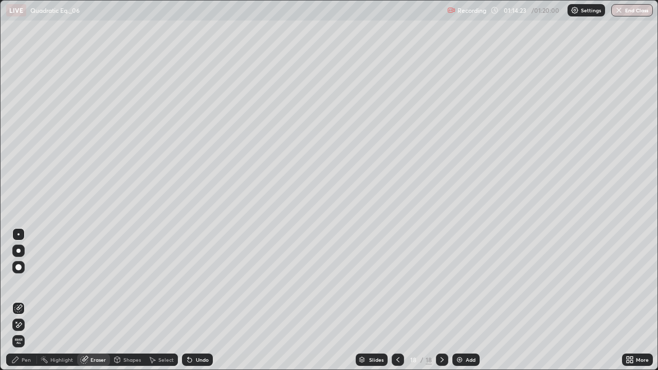
click at [21, 300] on div "Pen" at bounding box center [21, 360] width 31 height 12
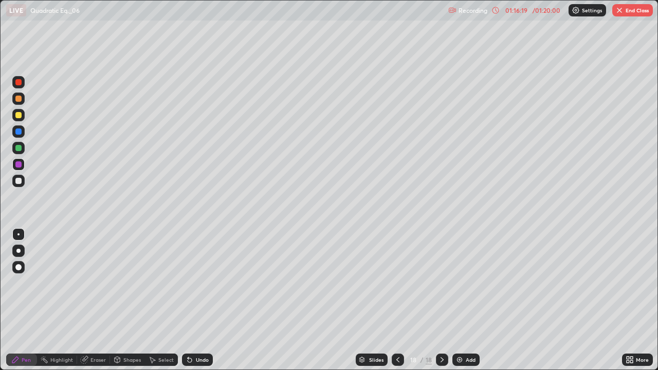
click at [20, 133] on div at bounding box center [18, 132] width 6 height 6
click at [18, 165] on div at bounding box center [18, 164] width 6 height 6
click at [20, 136] on div at bounding box center [18, 131] width 12 height 12
click at [633, 15] on button "End Class" at bounding box center [632, 10] width 41 height 12
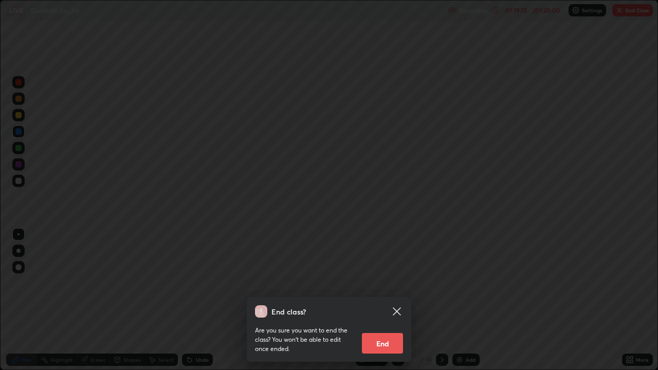
click at [373, 300] on button "End" at bounding box center [382, 343] width 41 height 21
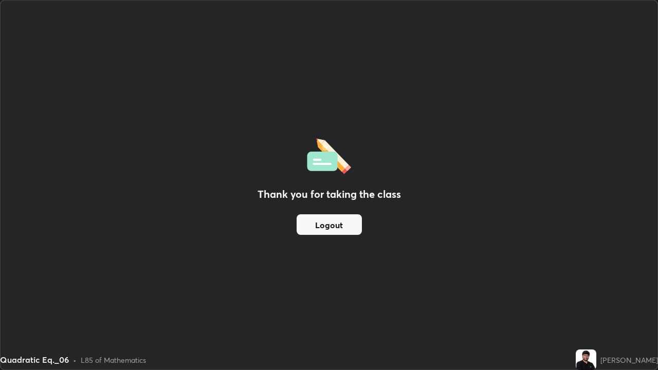
click at [337, 230] on button "Logout" at bounding box center [329, 224] width 65 height 21
